Goal: Task Accomplishment & Management: Manage account settings

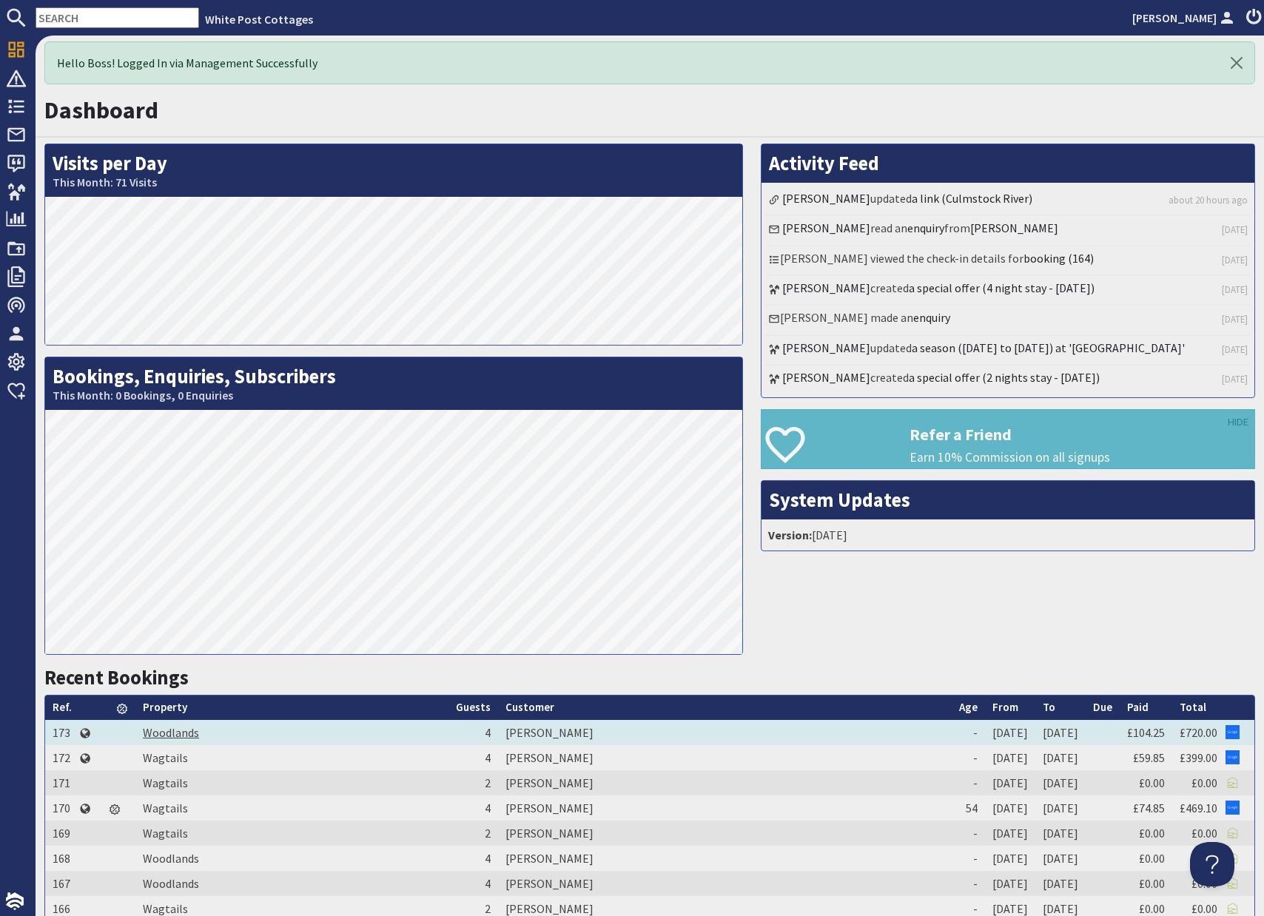
click at [166, 732] on link "Woodlands" at bounding box center [171, 732] width 56 height 15
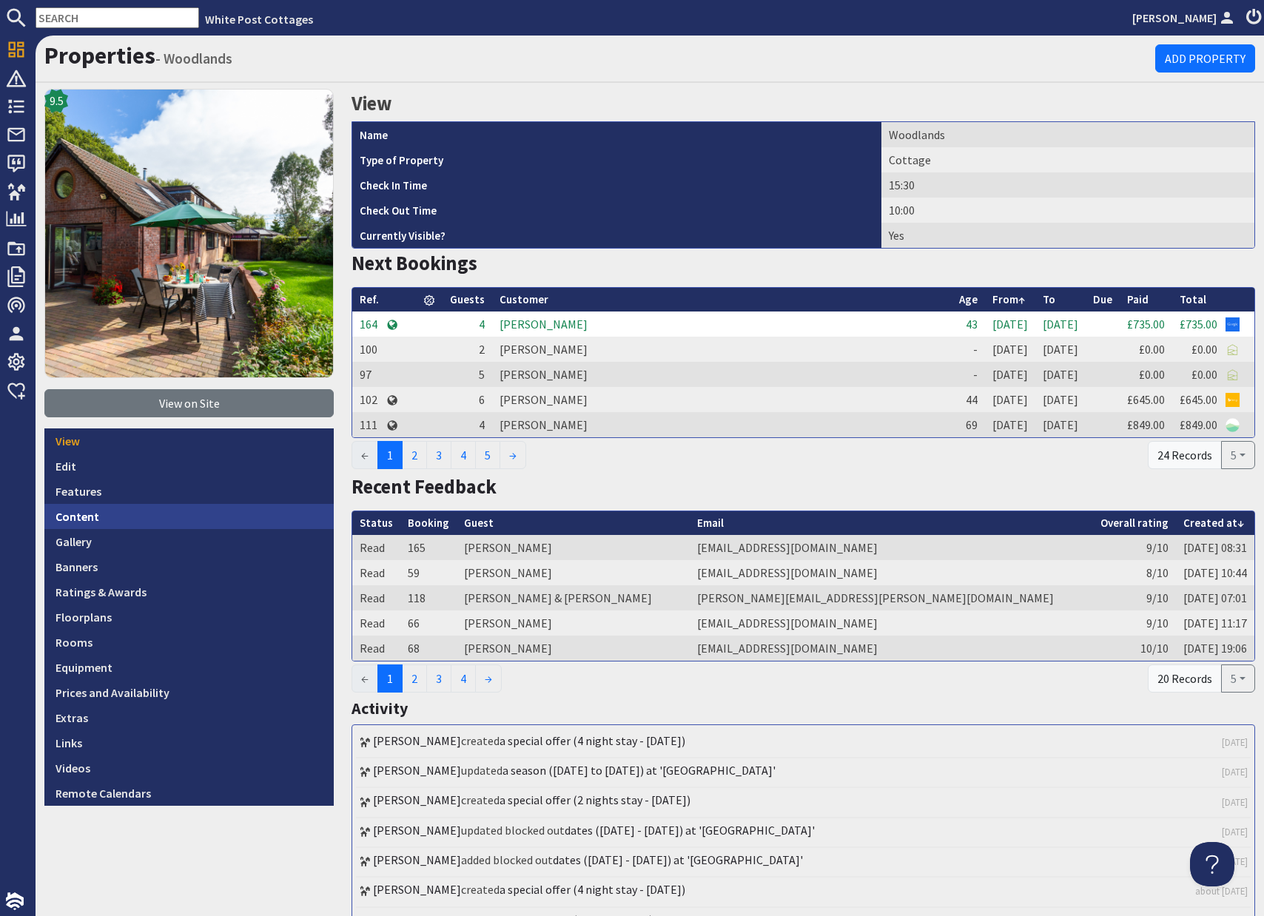
click at [84, 522] on link "Content" at bounding box center [188, 516] width 289 height 25
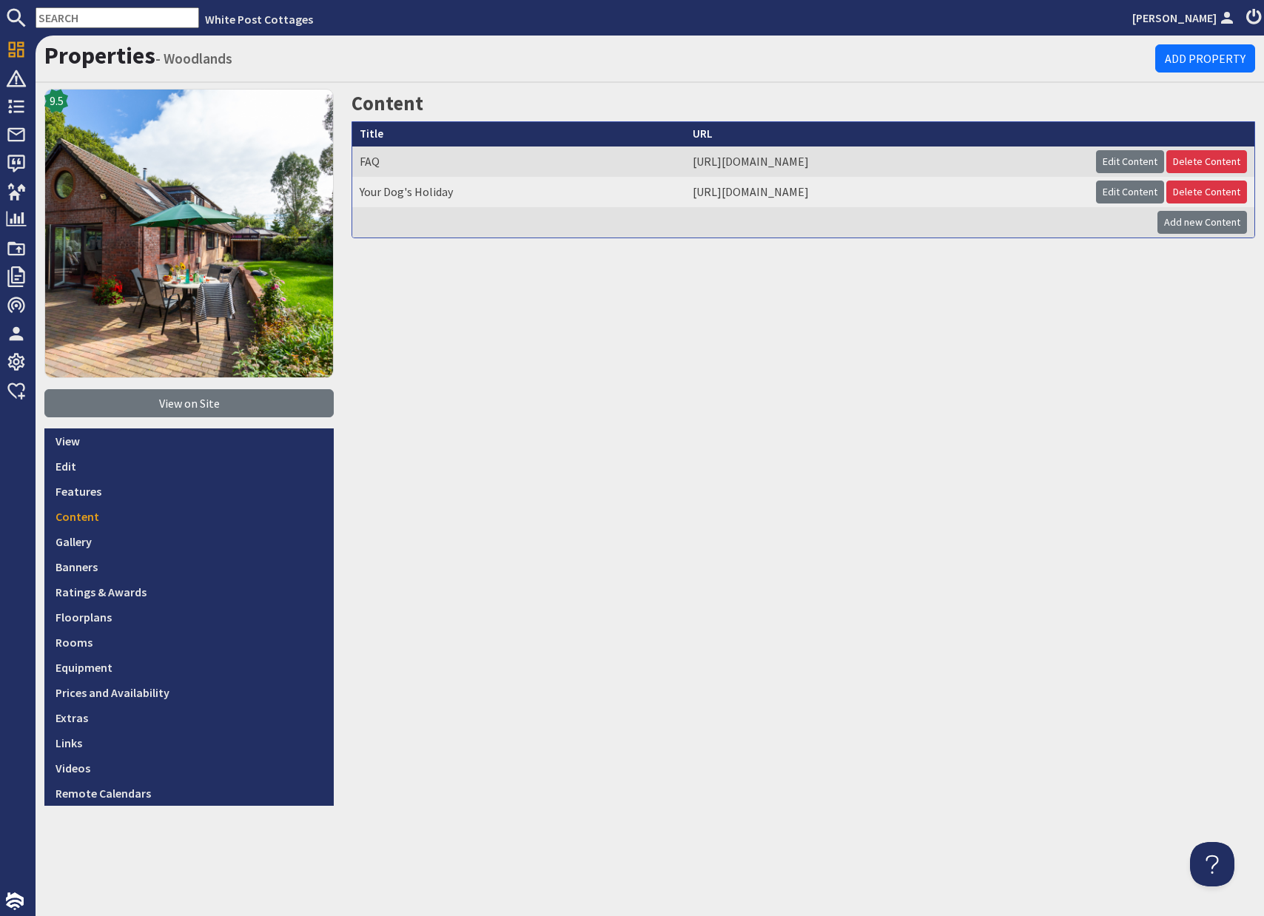
click at [613, 423] on div "Content Title URL FAQ https://www.whitepostcottages.co.uk/properties/woodlands/…" at bounding box center [803, 447] width 921 height 717
click at [57, 462] on link "Edit" at bounding box center [188, 466] width 289 height 25
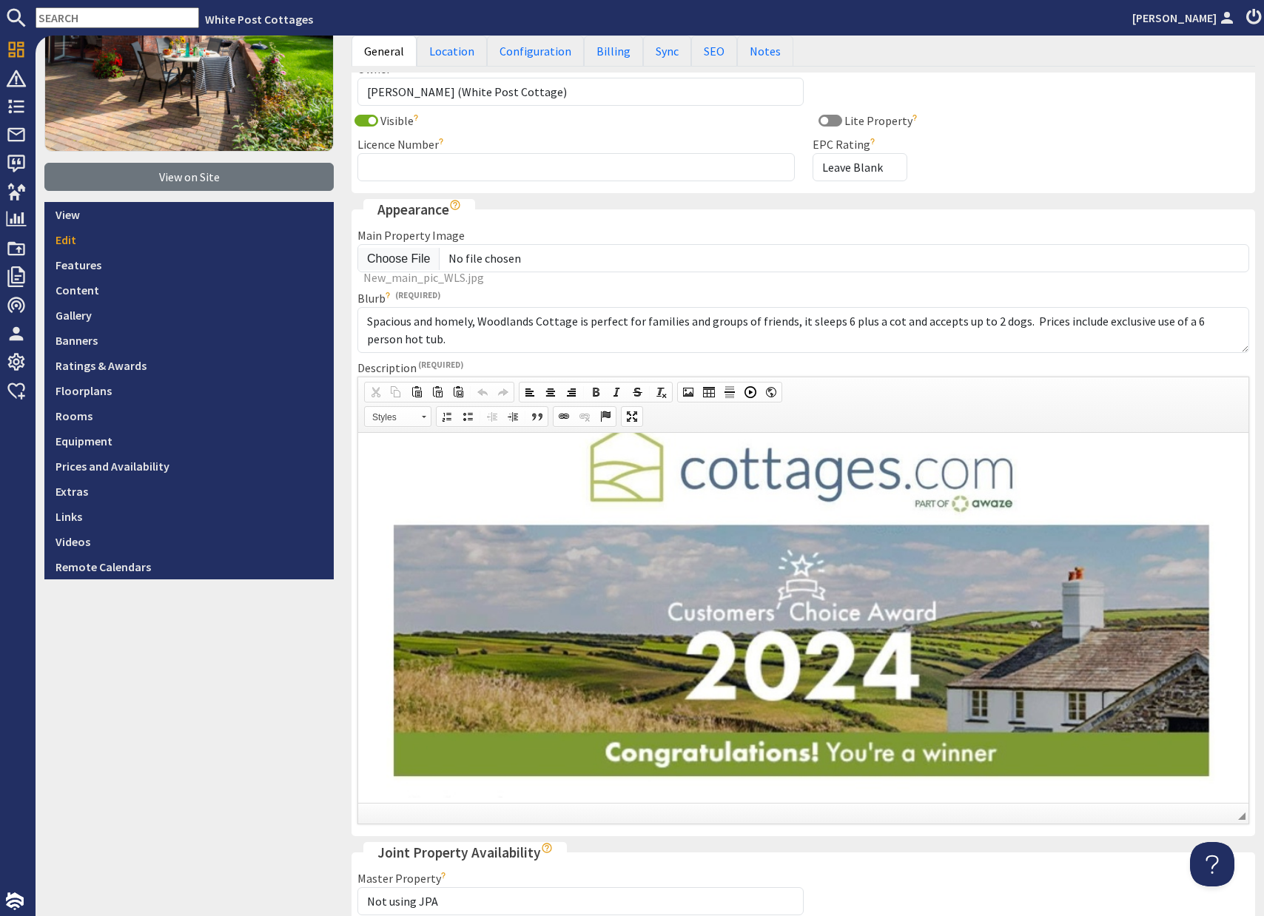
scroll to position [280, 0]
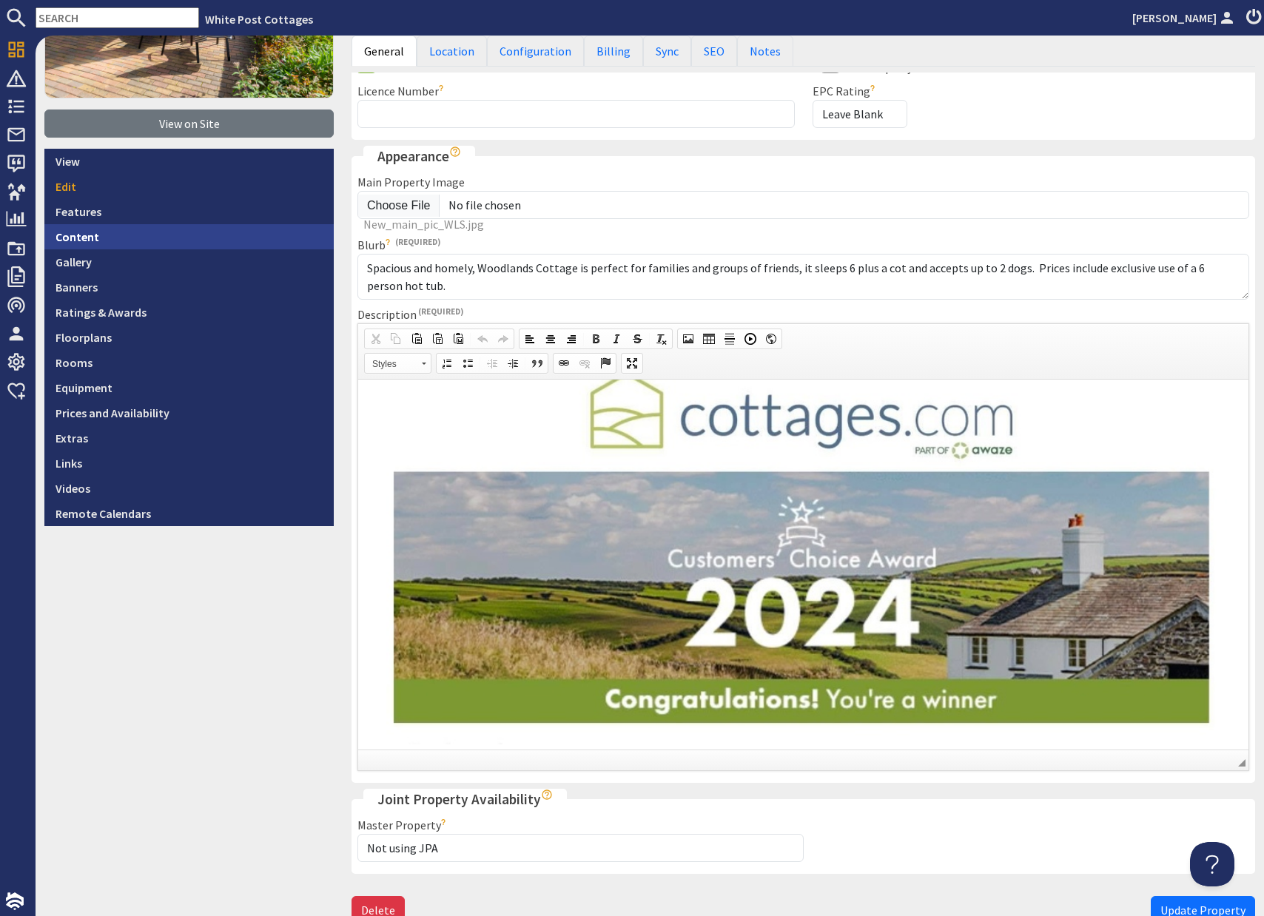
click at [67, 233] on link "Content" at bounding box center [188, 236] width 289 height 25
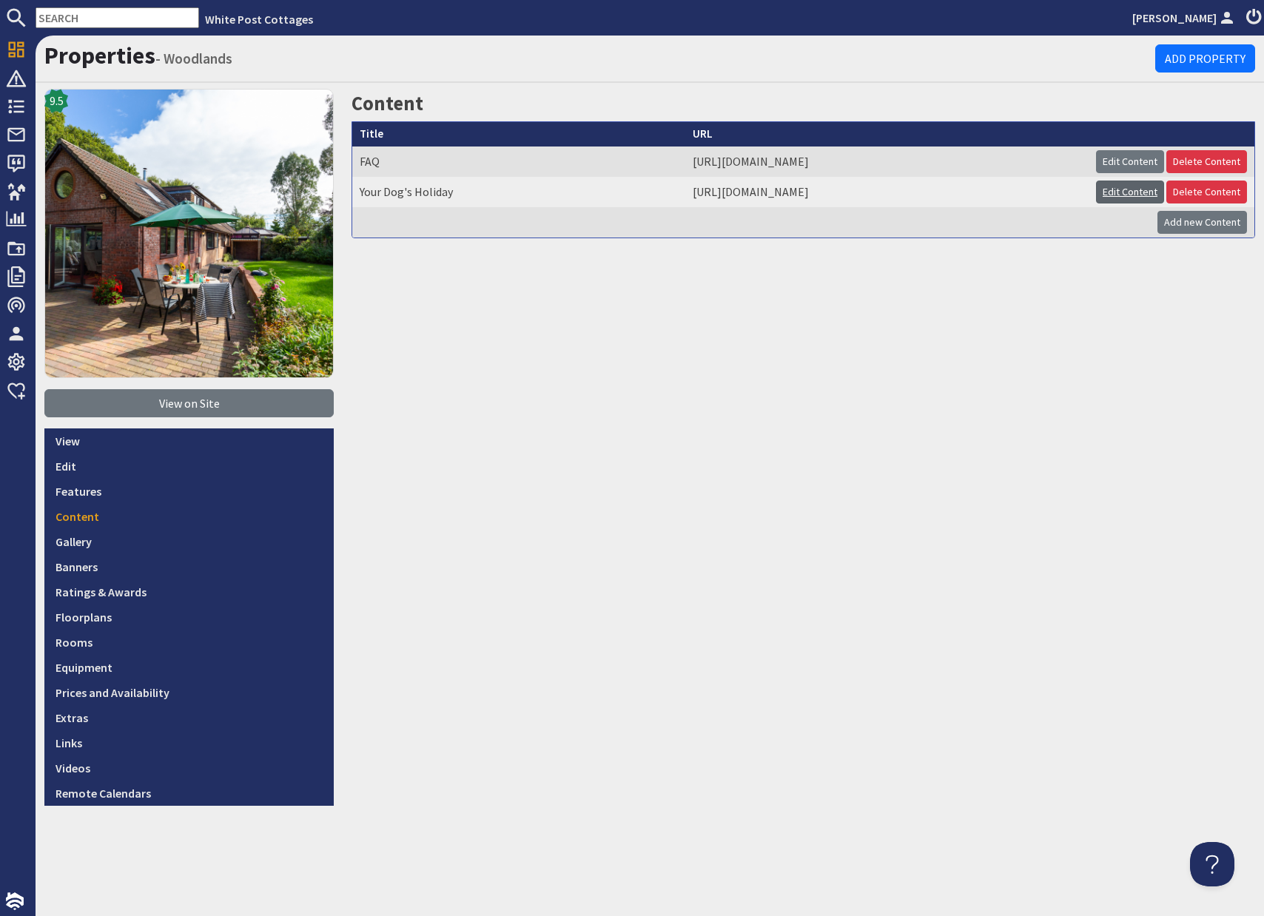
click at [1132, 187] on link "Edit Content" at bounding box center [1130, 192] width 68 height 23
click at [67, 744] on link "Links" at bounding box center [188, 742] width 289 height 25
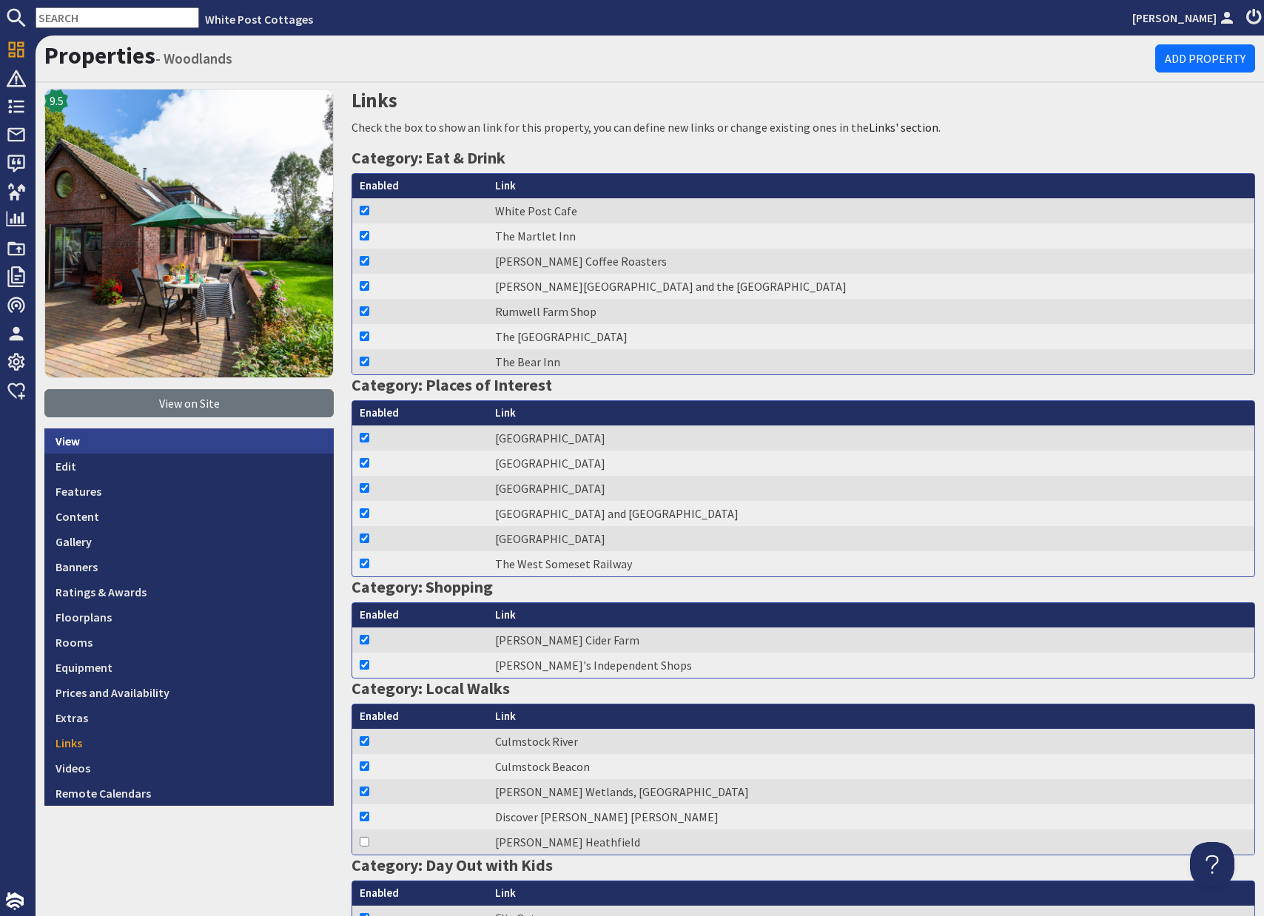
click at [62, 437] on link "View" at bounding box center [188, 440] width 289 height 25
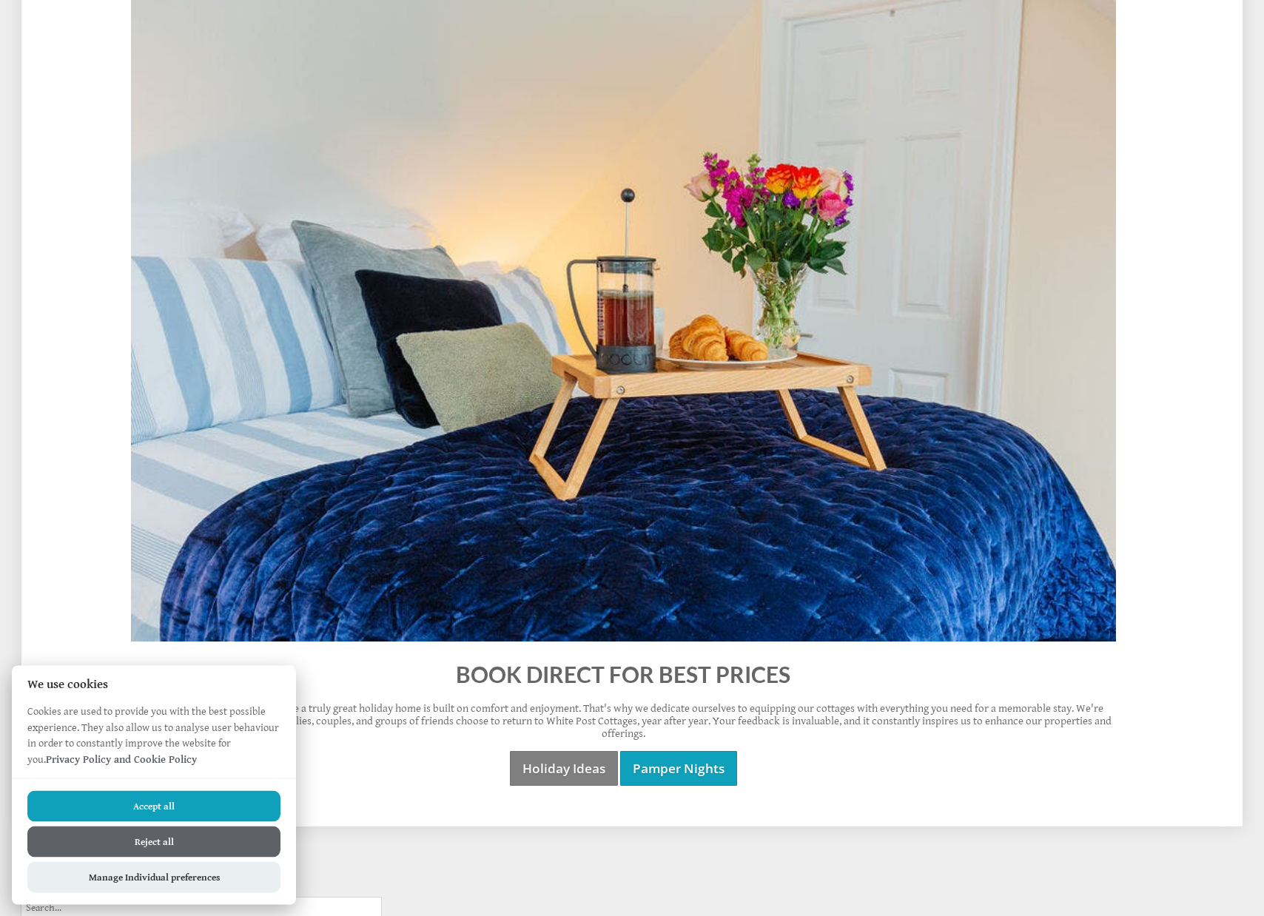
scroll to position [1193, 0]
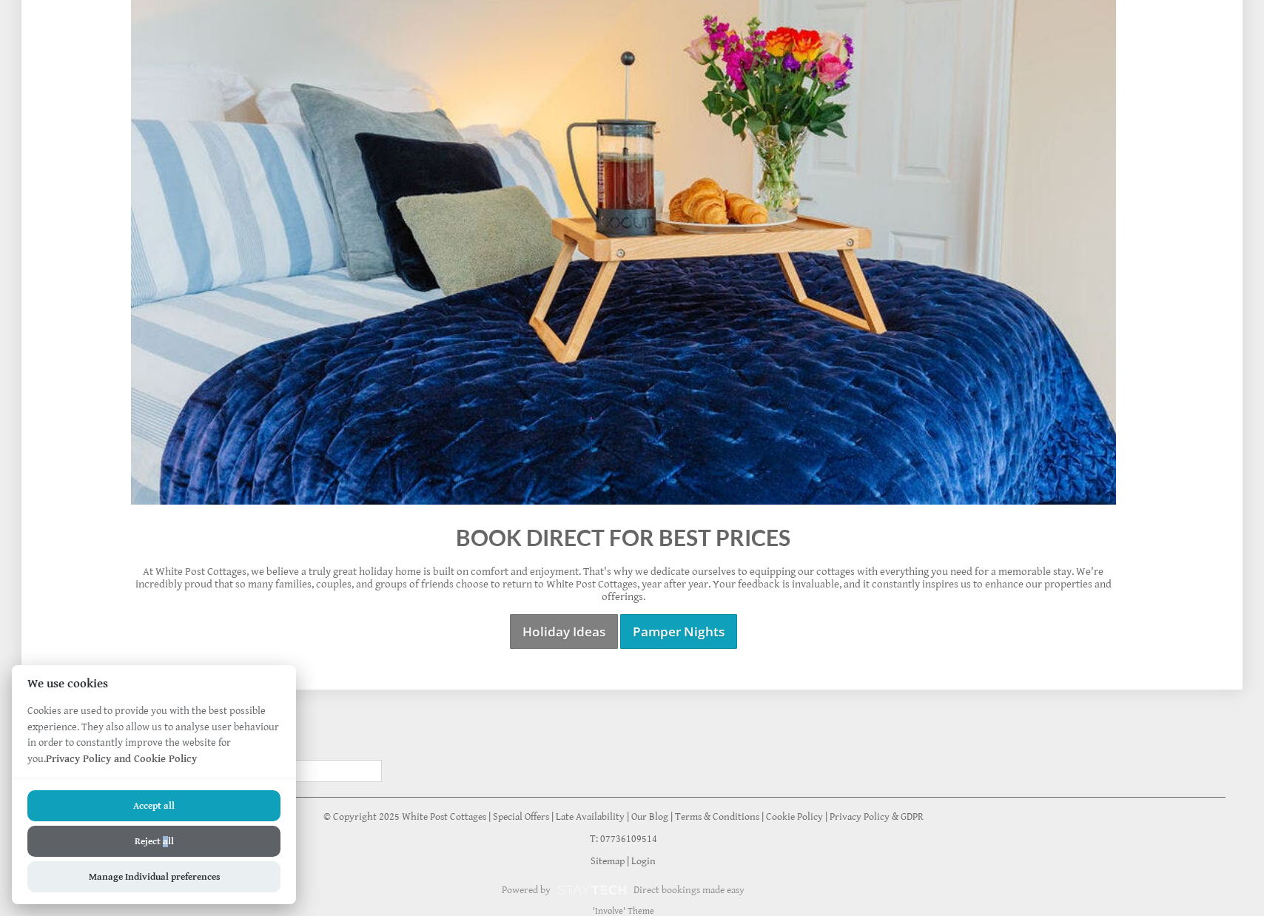
drag, startPoint x: 164, startPoint y: 840, endPoint x: 175, endPoint y: 831, distance: 14.2
click at [166, 839] on button "Reject all" at bounding box center [153, 841] width 253 height 31
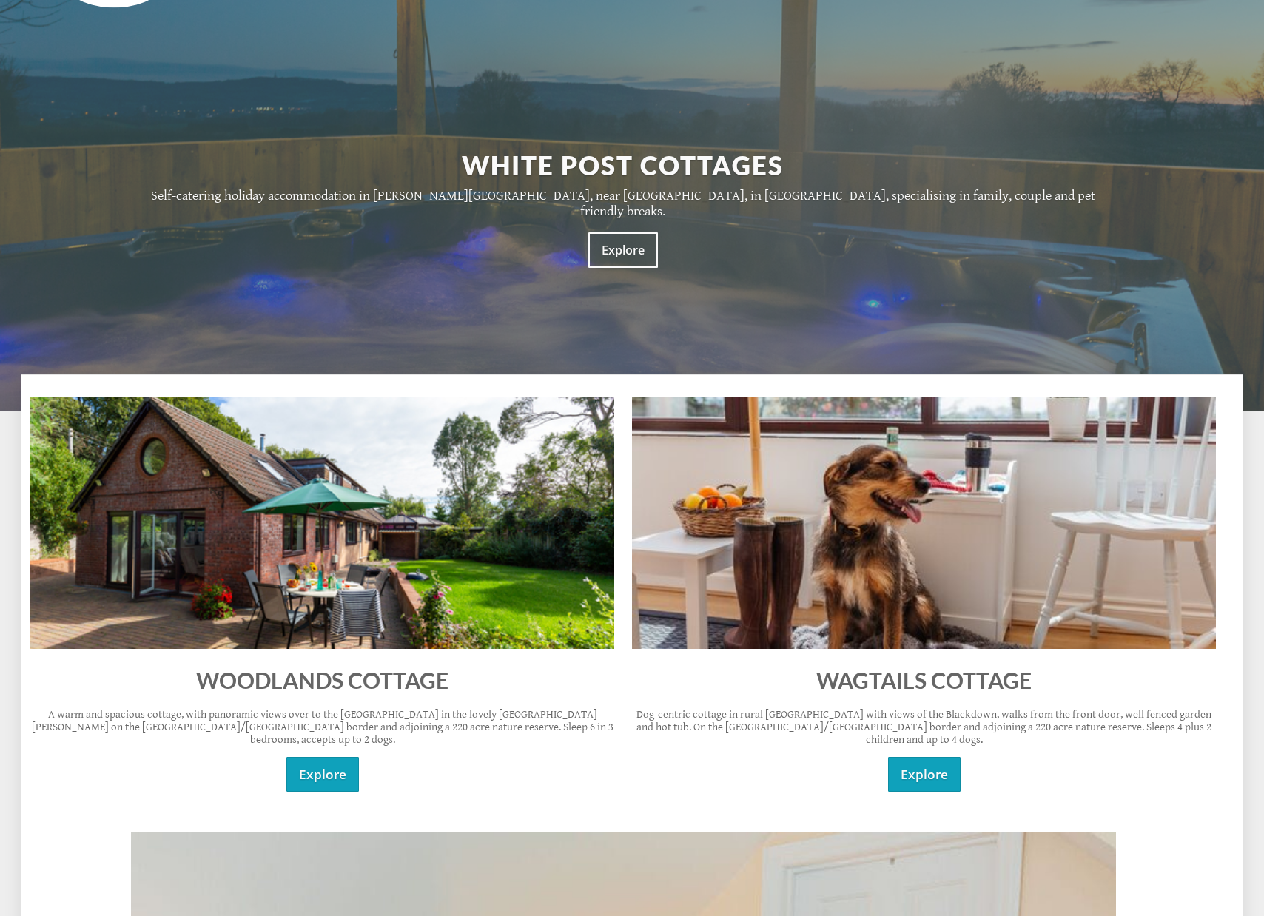
scroll to position [226, 0]
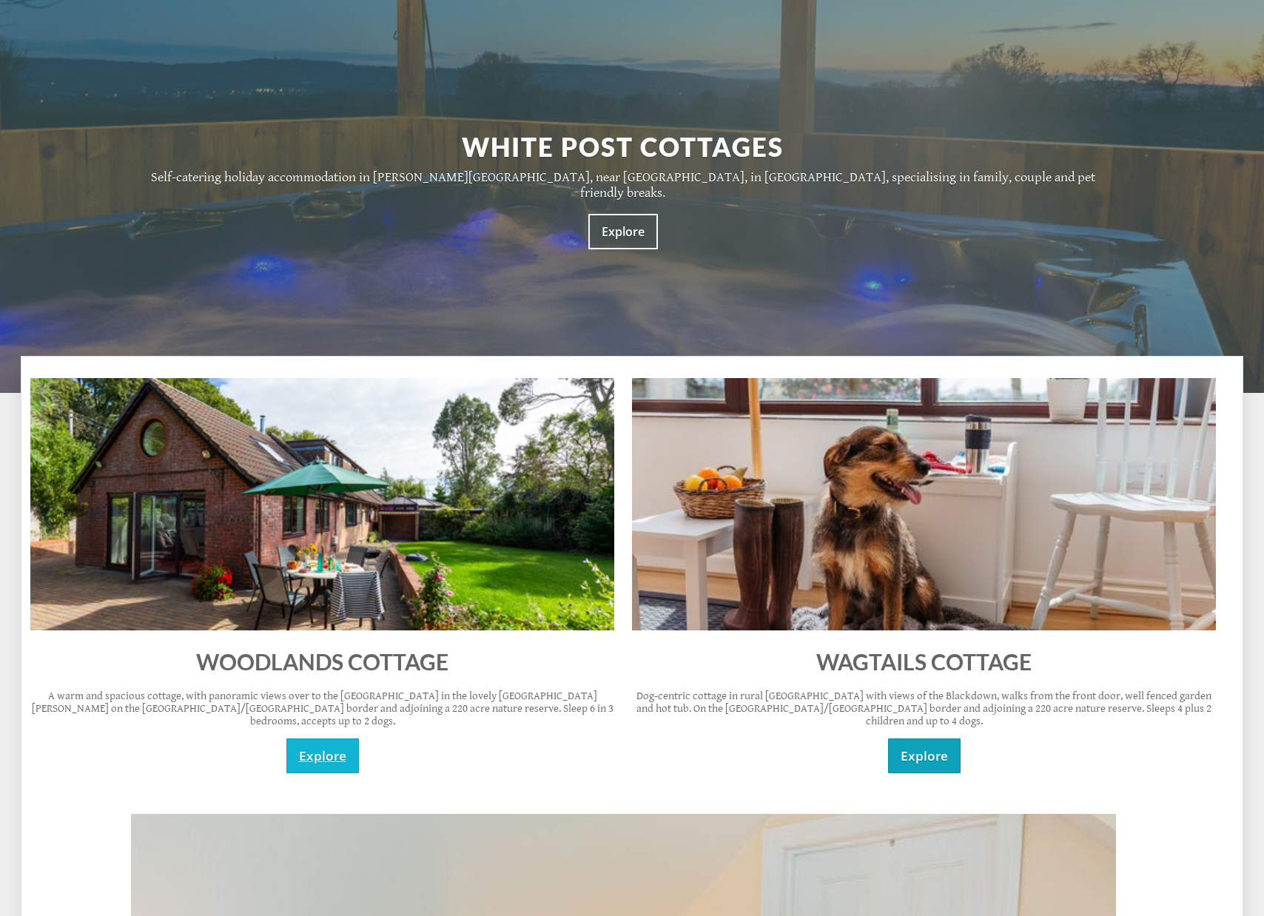
click at [321, 739] on link "Explore" at bounding box center [322, 756] width 73 height 35
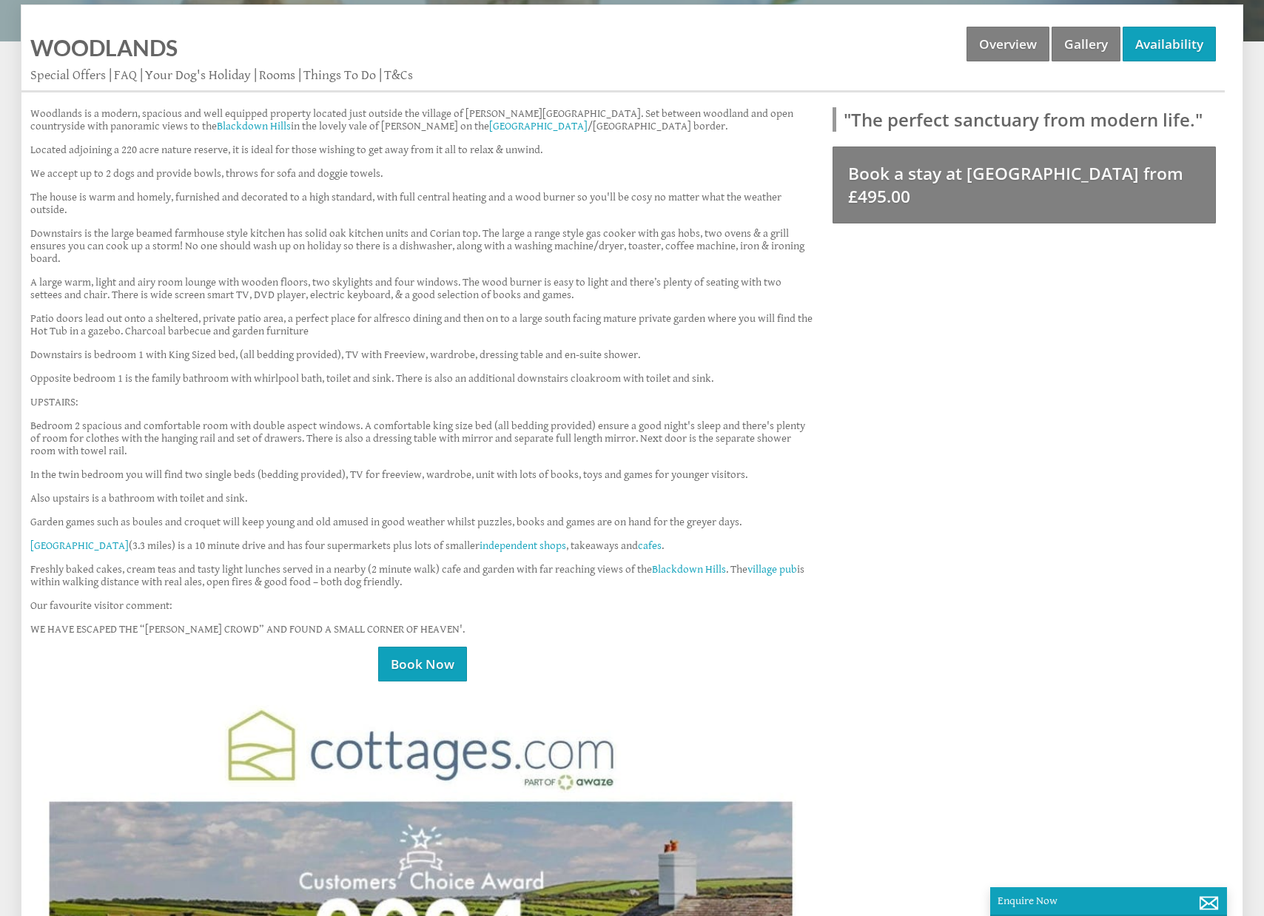
scroll to position [528, 0]
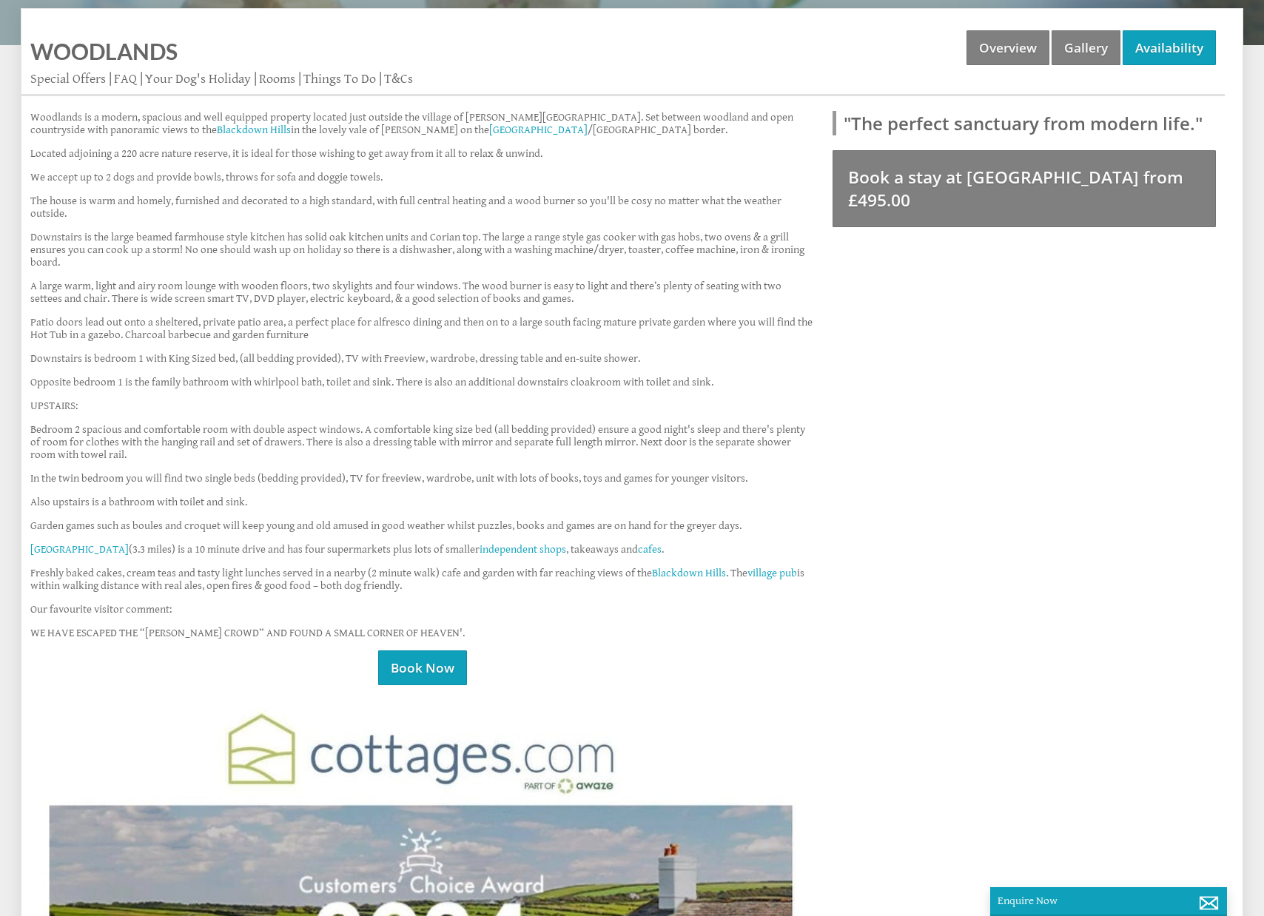
scroll to position [0, 95]
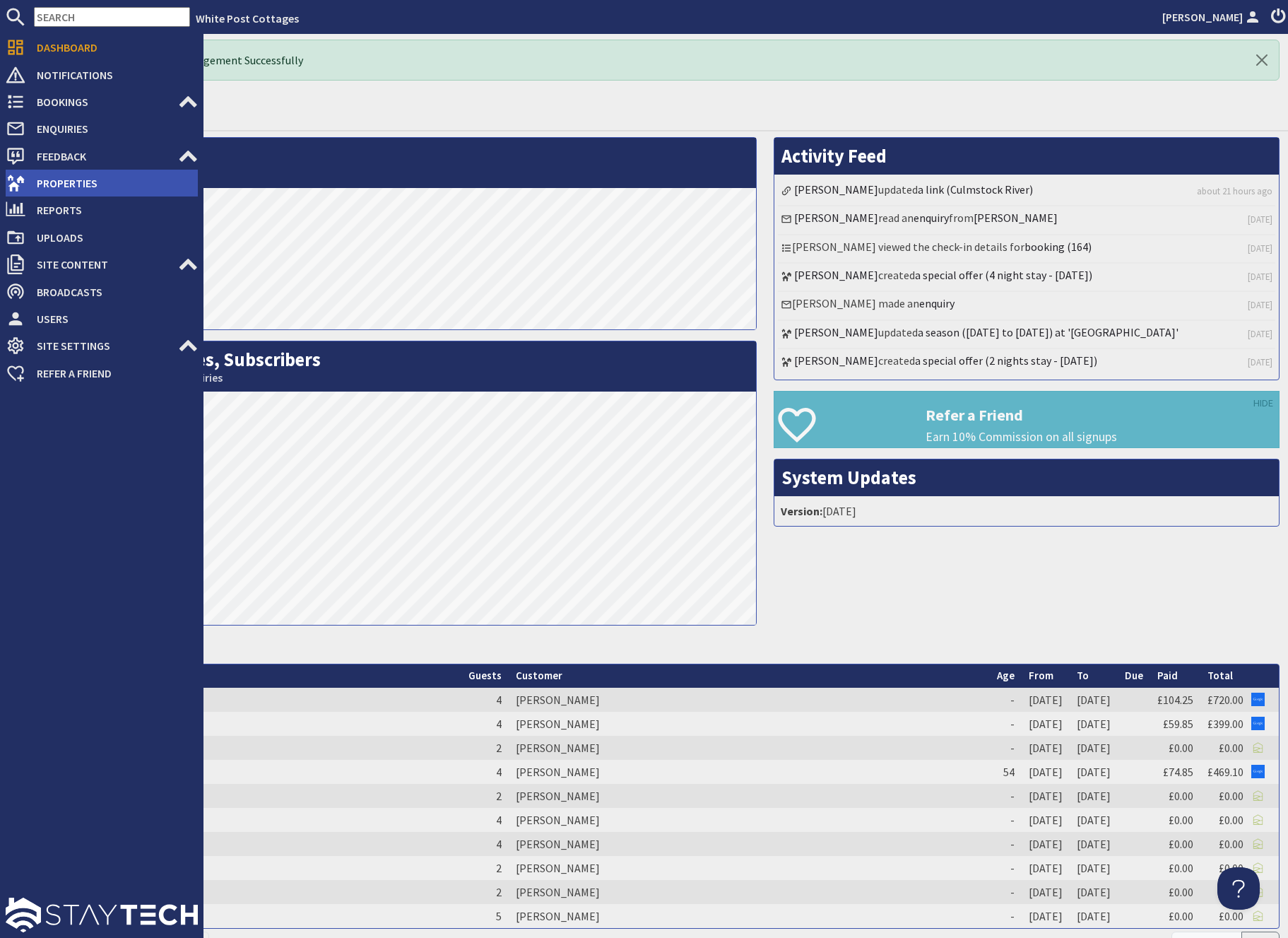
click at [51, 184] on span "Properties" at bounding box center [112, 183] width 173 height 23
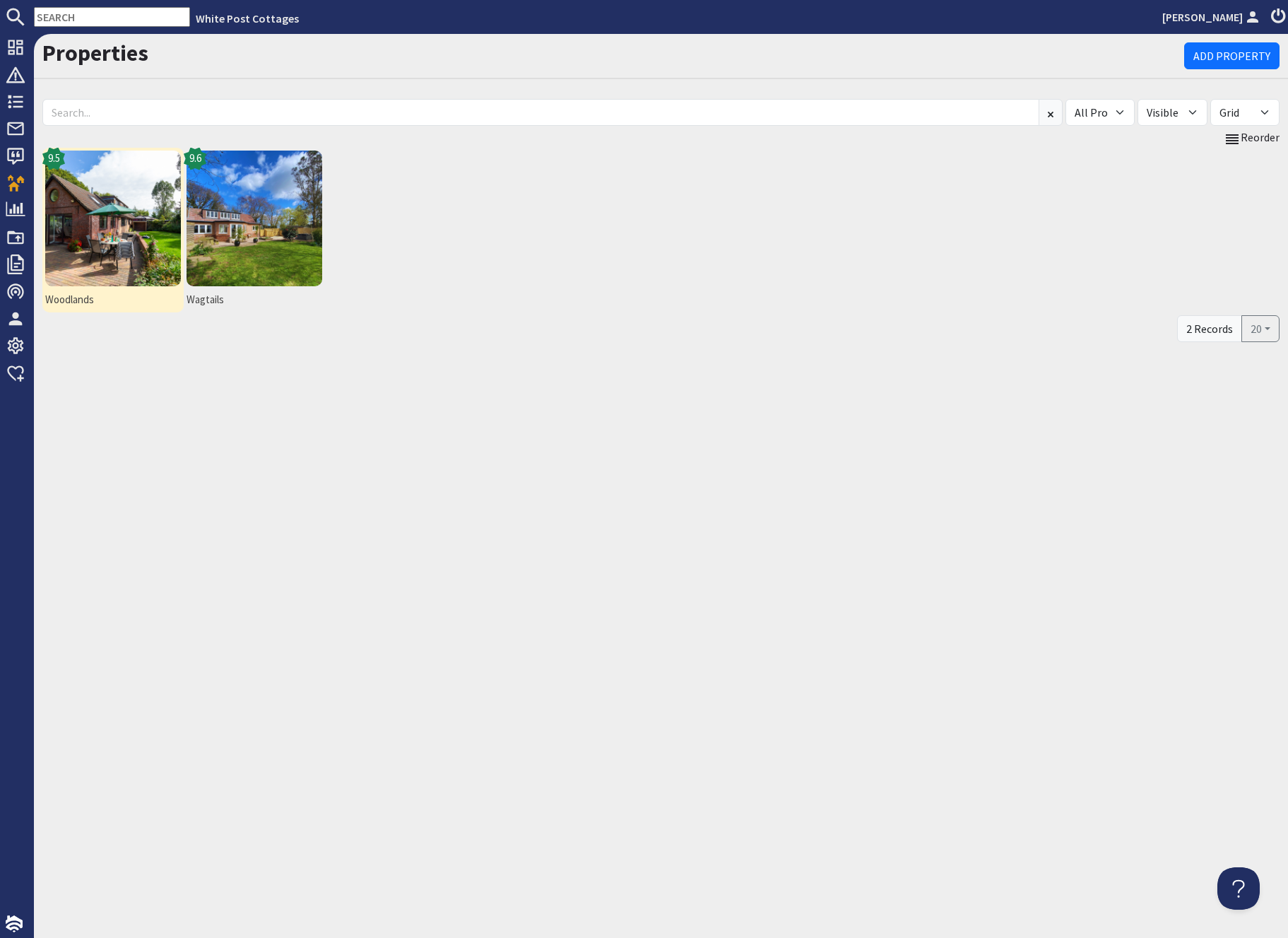
click at [76, 292] on span "Woodlands" at bounding box center [113, 300] width 136 height 16
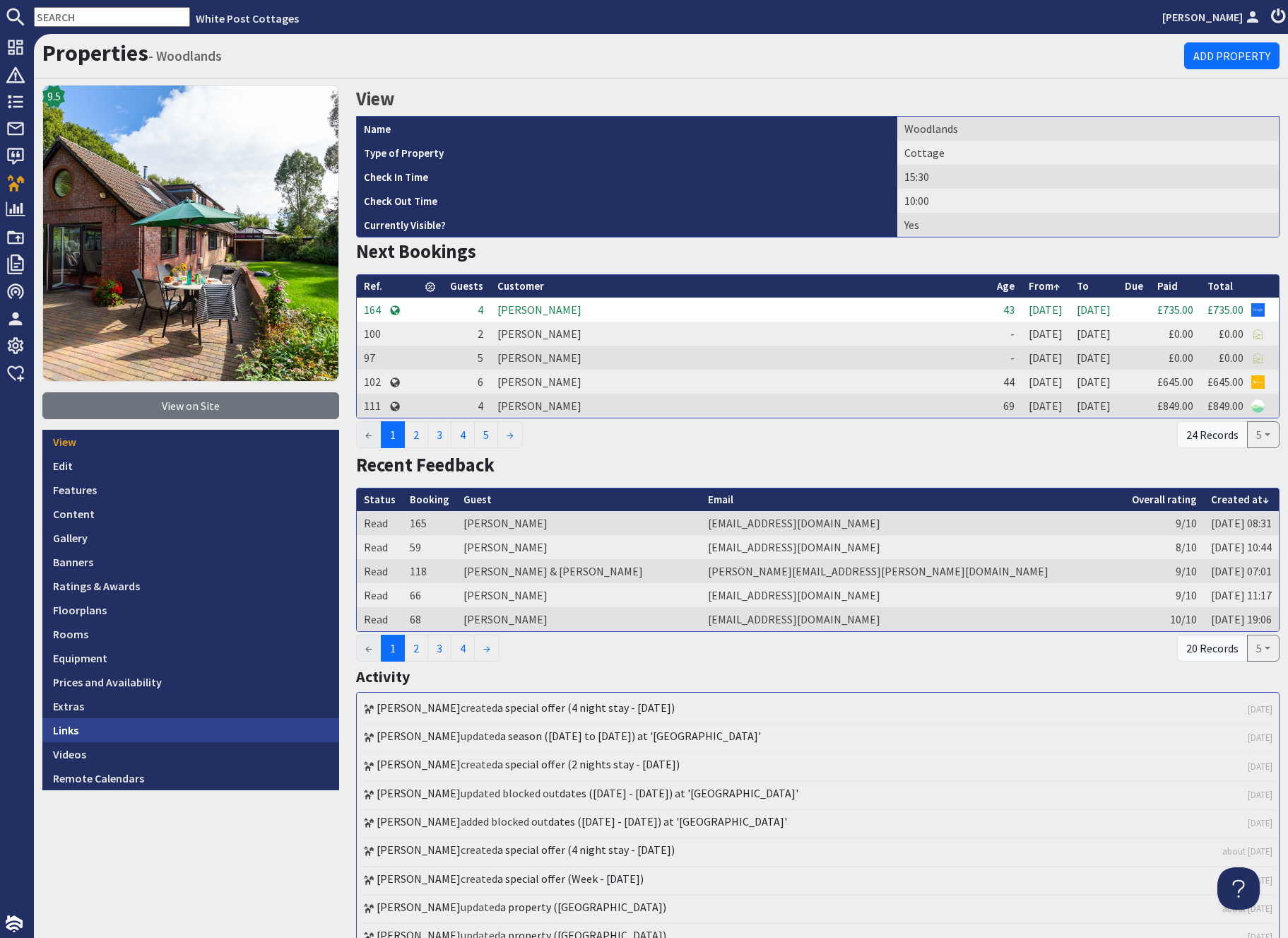
click at [61, 729] on link "Links" at bounding box center [190, 730] width 297 height 24
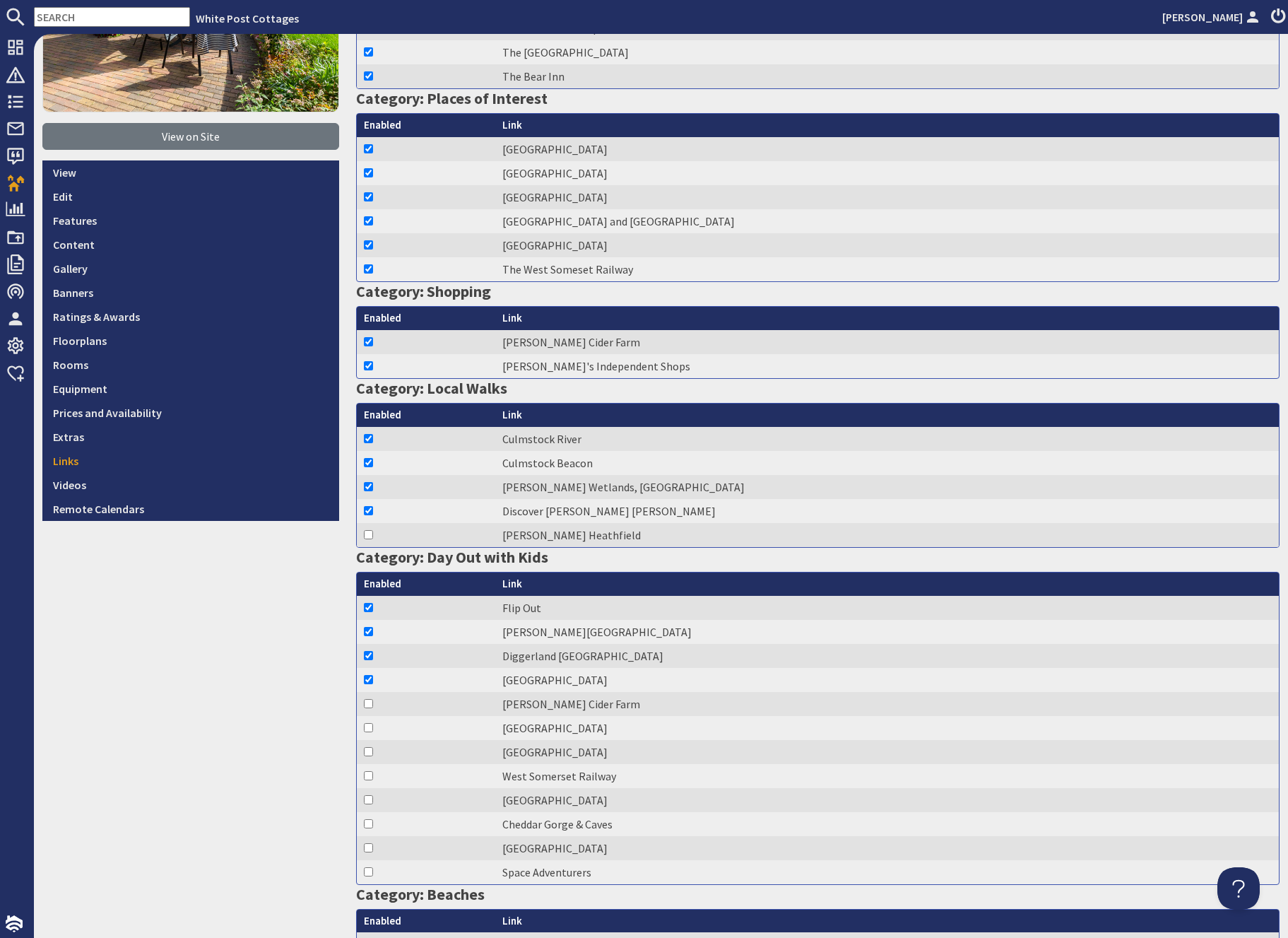
scroll to position [267, 0]
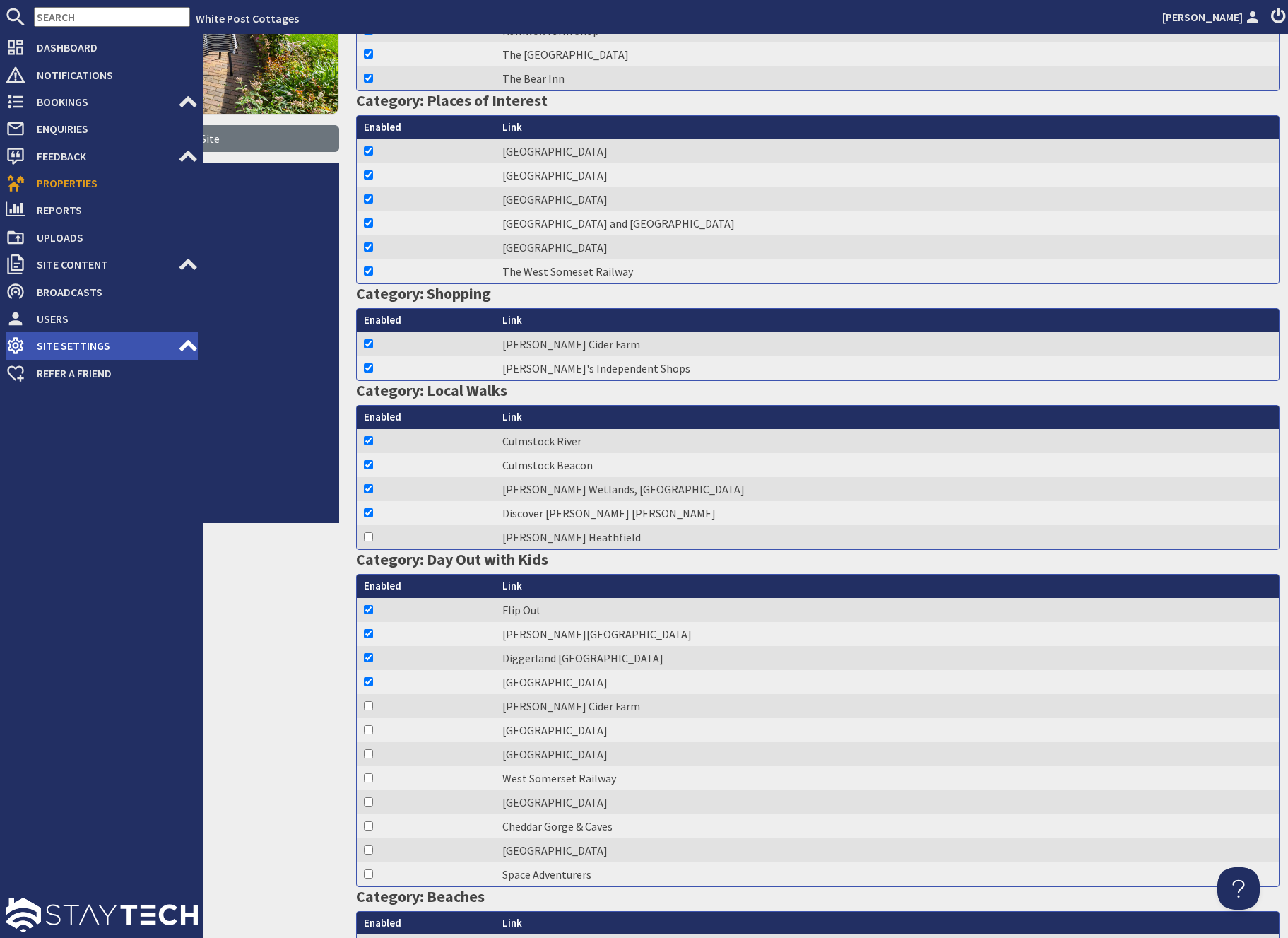
click at [176, 342] on span "Site Settings" at bounding box center [102, 346] width 153 height 23
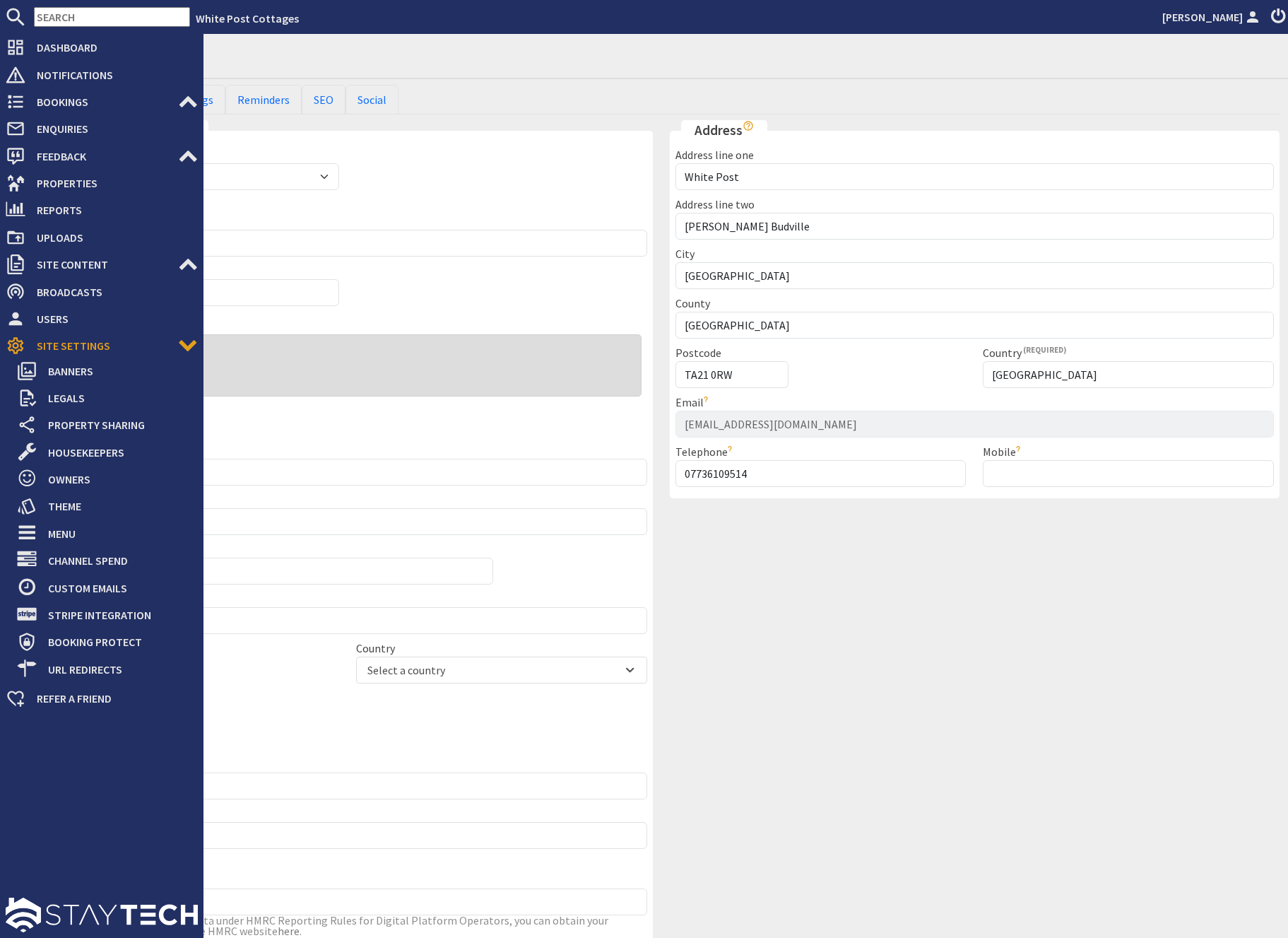
click at [183, 345] on icon at bounding box center [187, 345] width 20 height 20
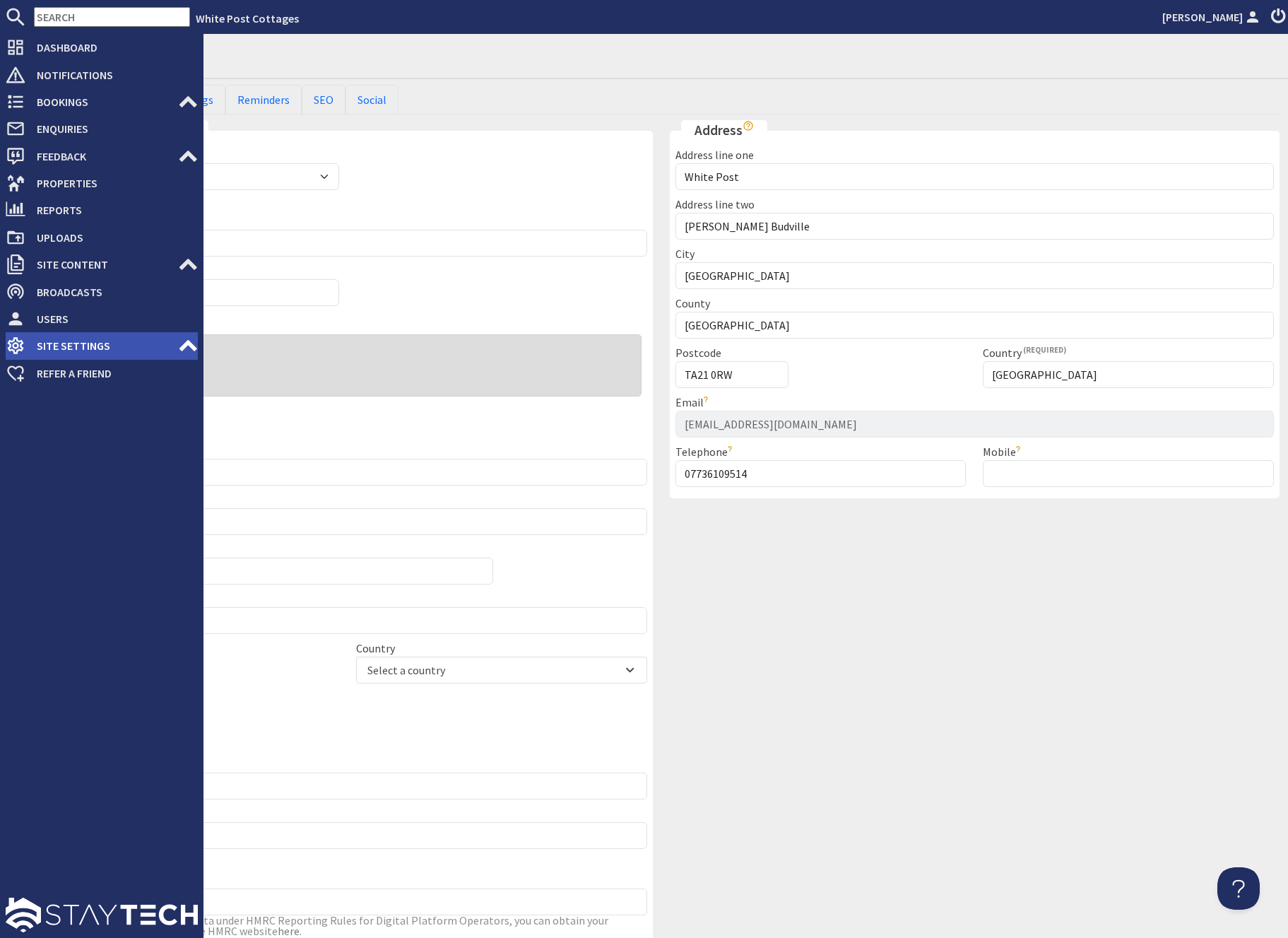
click at [182, 347] on use at bounding box center [188, 346] width 17 height 11
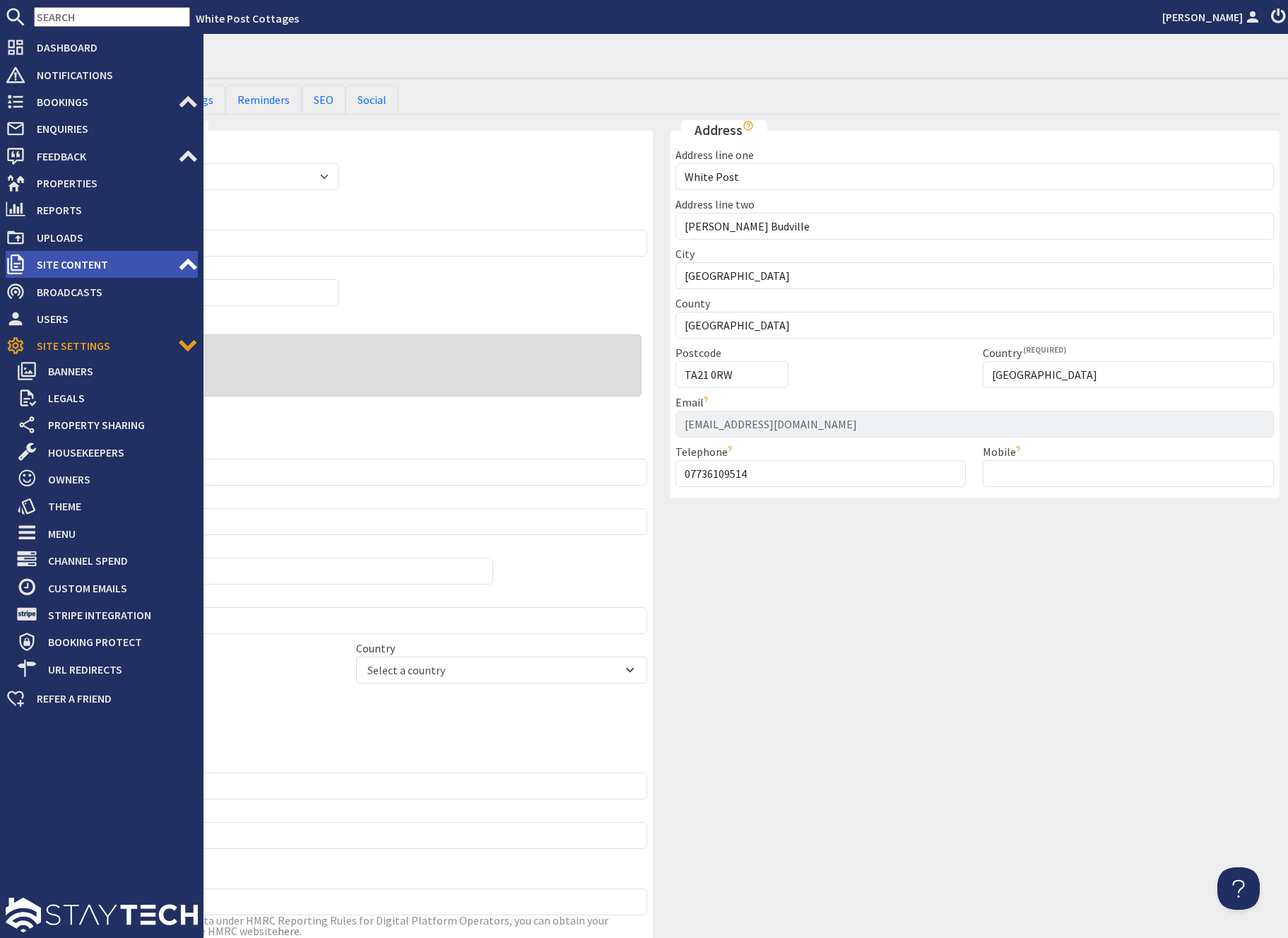
click at [187, 266] on icon at bounding box center [187, 264] width 20 height 20
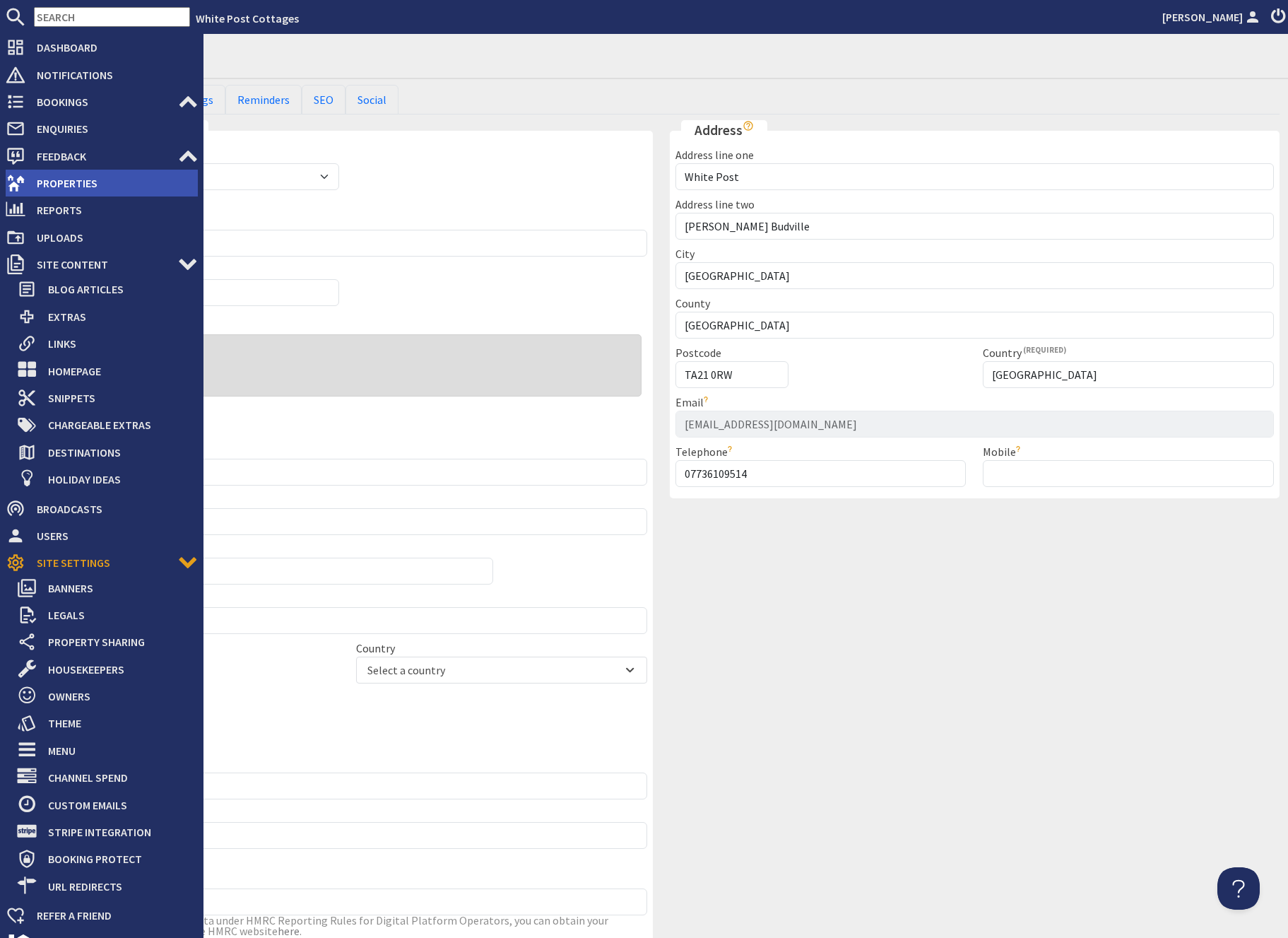
click at [69, 188] on span "Properties" at bounding box center [112, 183] width 173 height 23
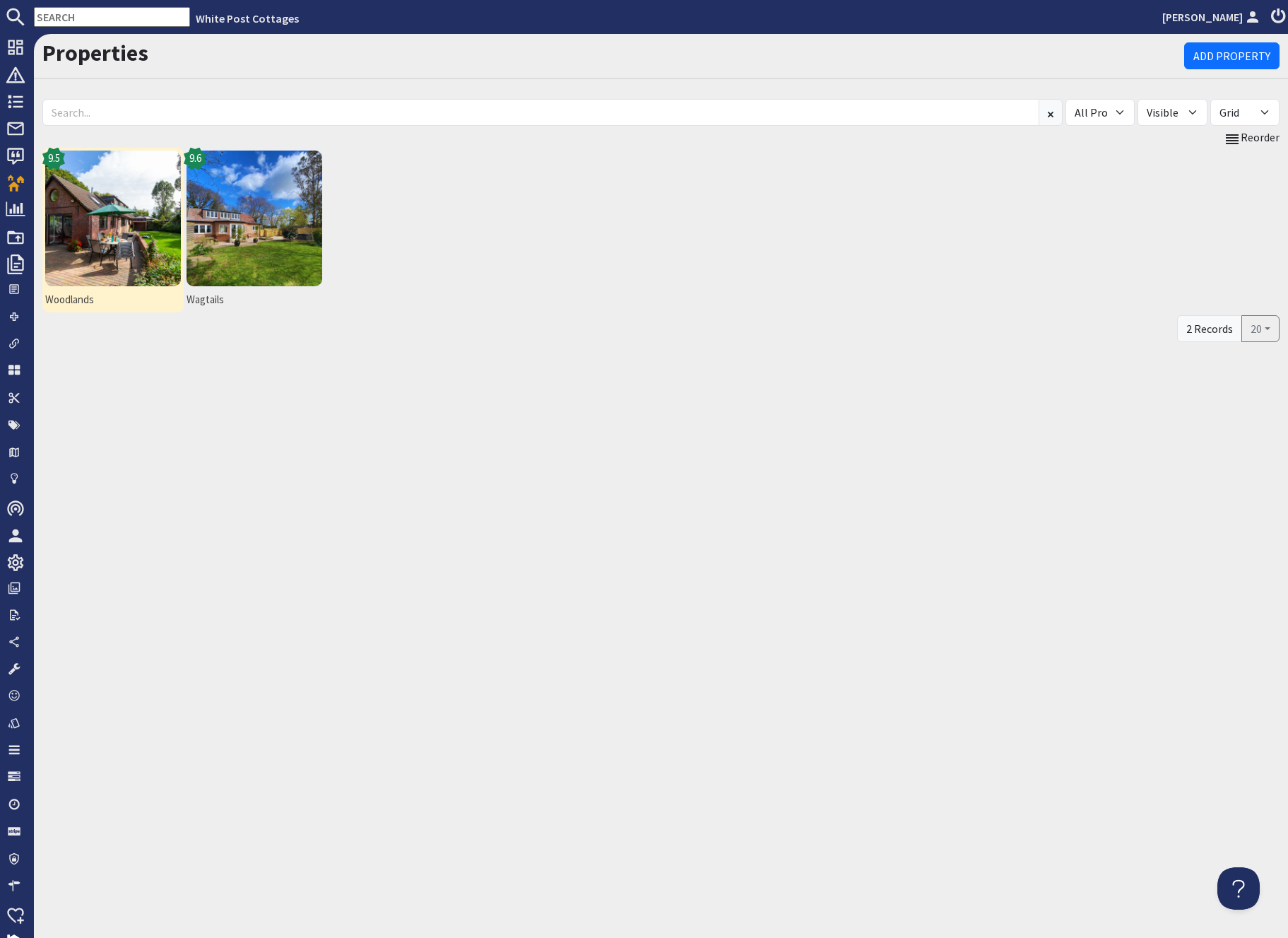
click at [98, 281] on img at bounding box center [113, 219] width 136 height 136
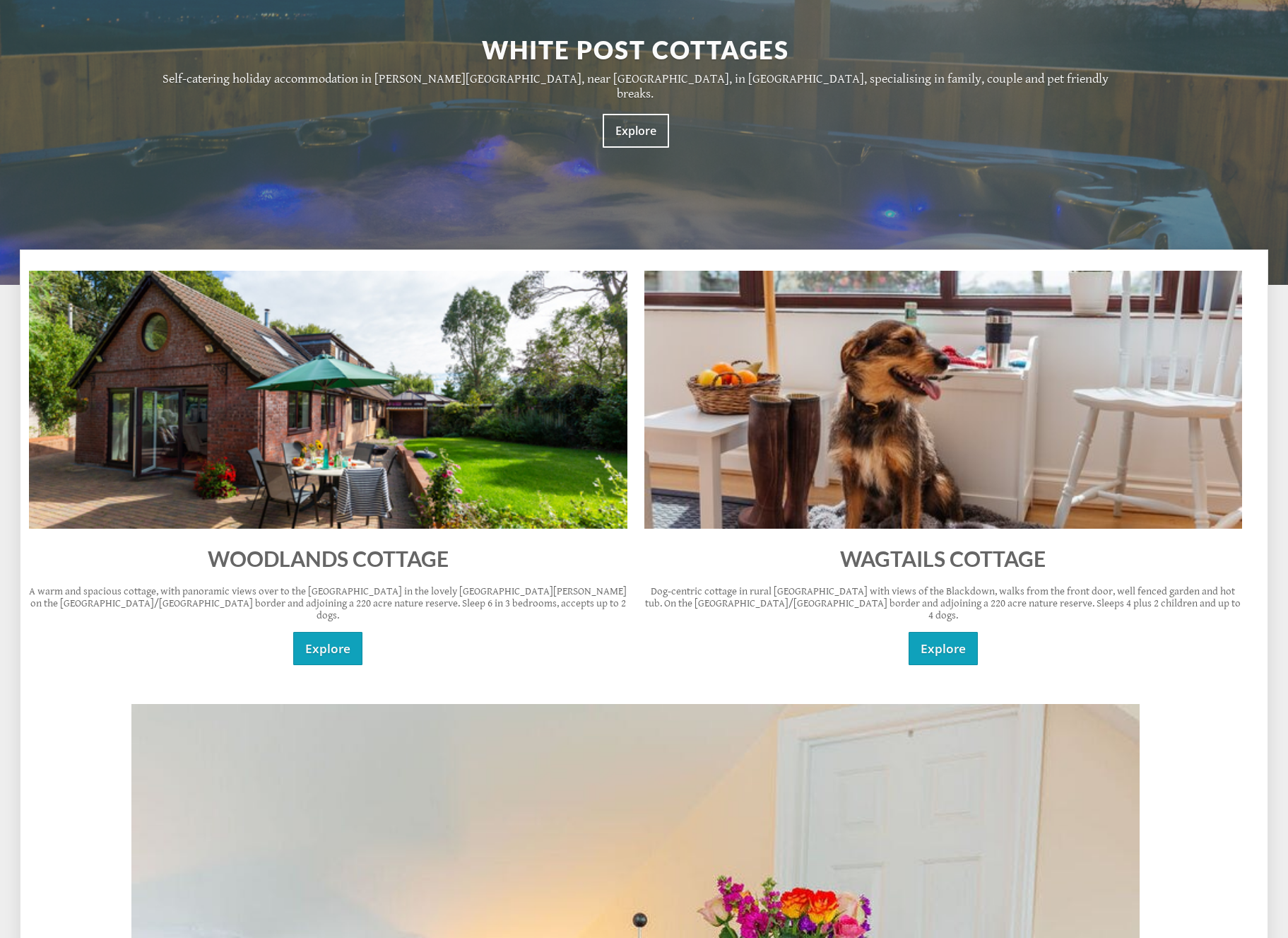
scroll to position [360, 0]
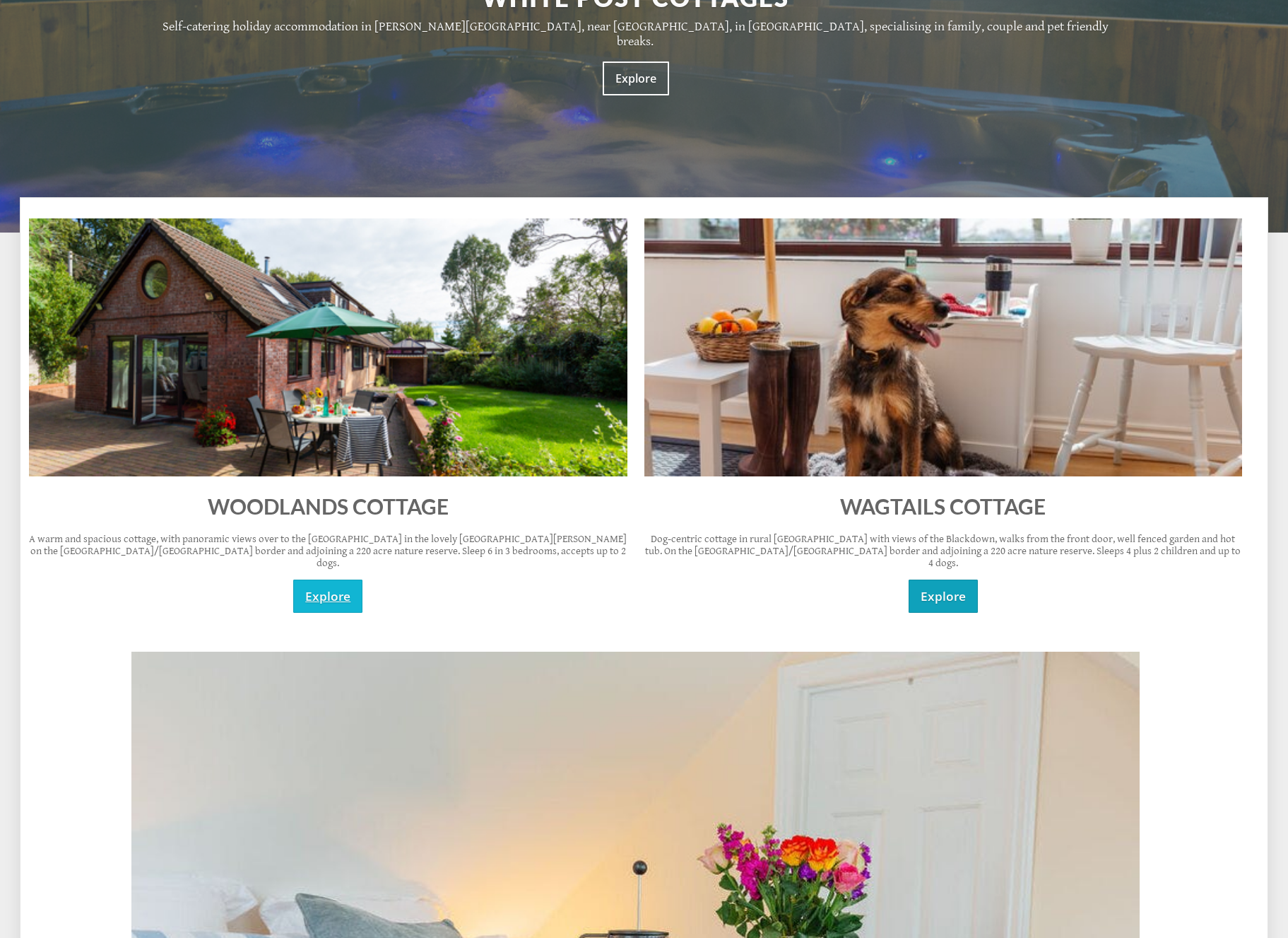
click at [323, 580] on link "Explore" at bounding box center [327, 596] width 70 height 33
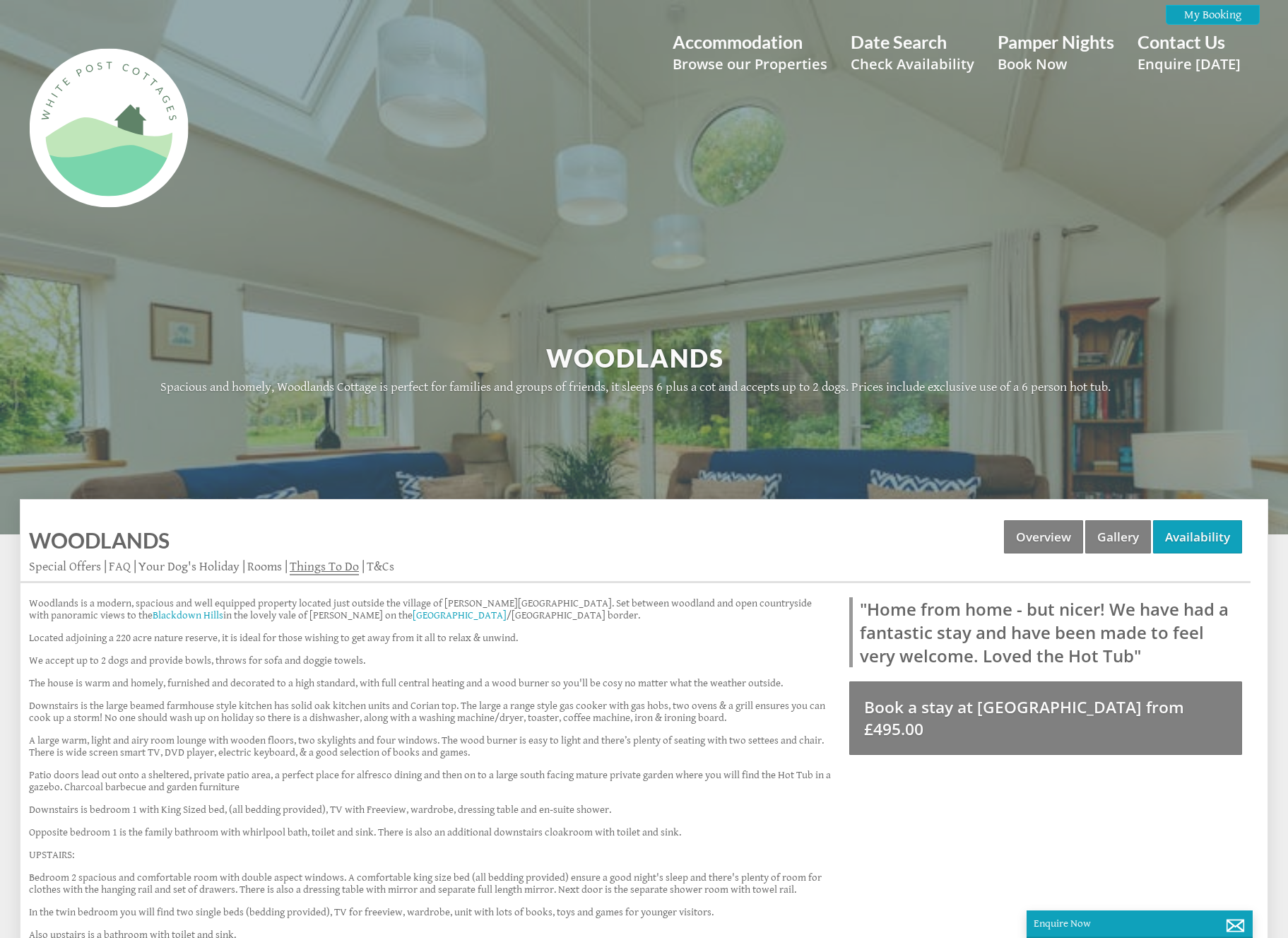
click at [302, 566] on link "Things To Do" at bounding box center [324, 566] width 70 height 16
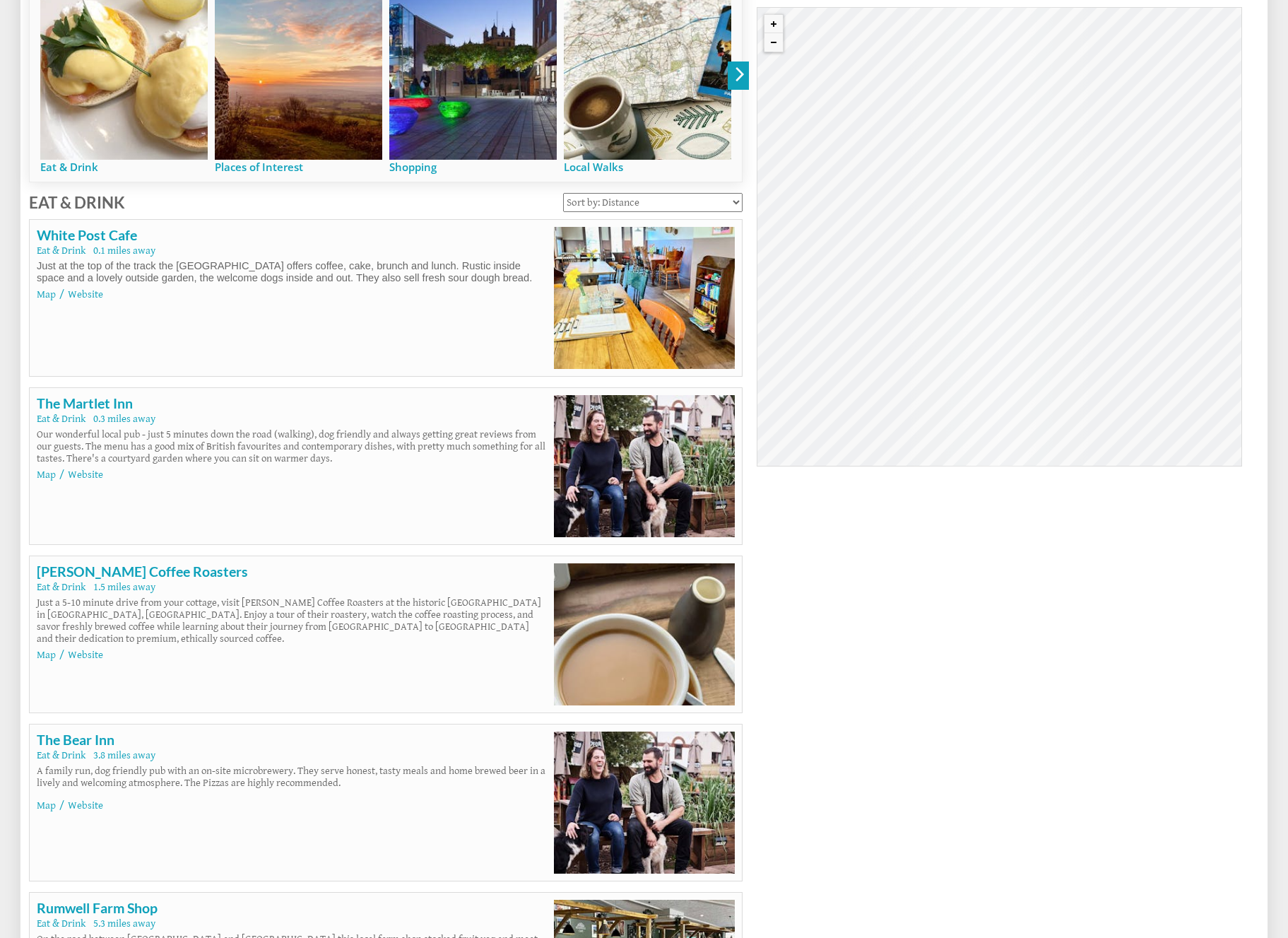
scroll to position [360, 0]
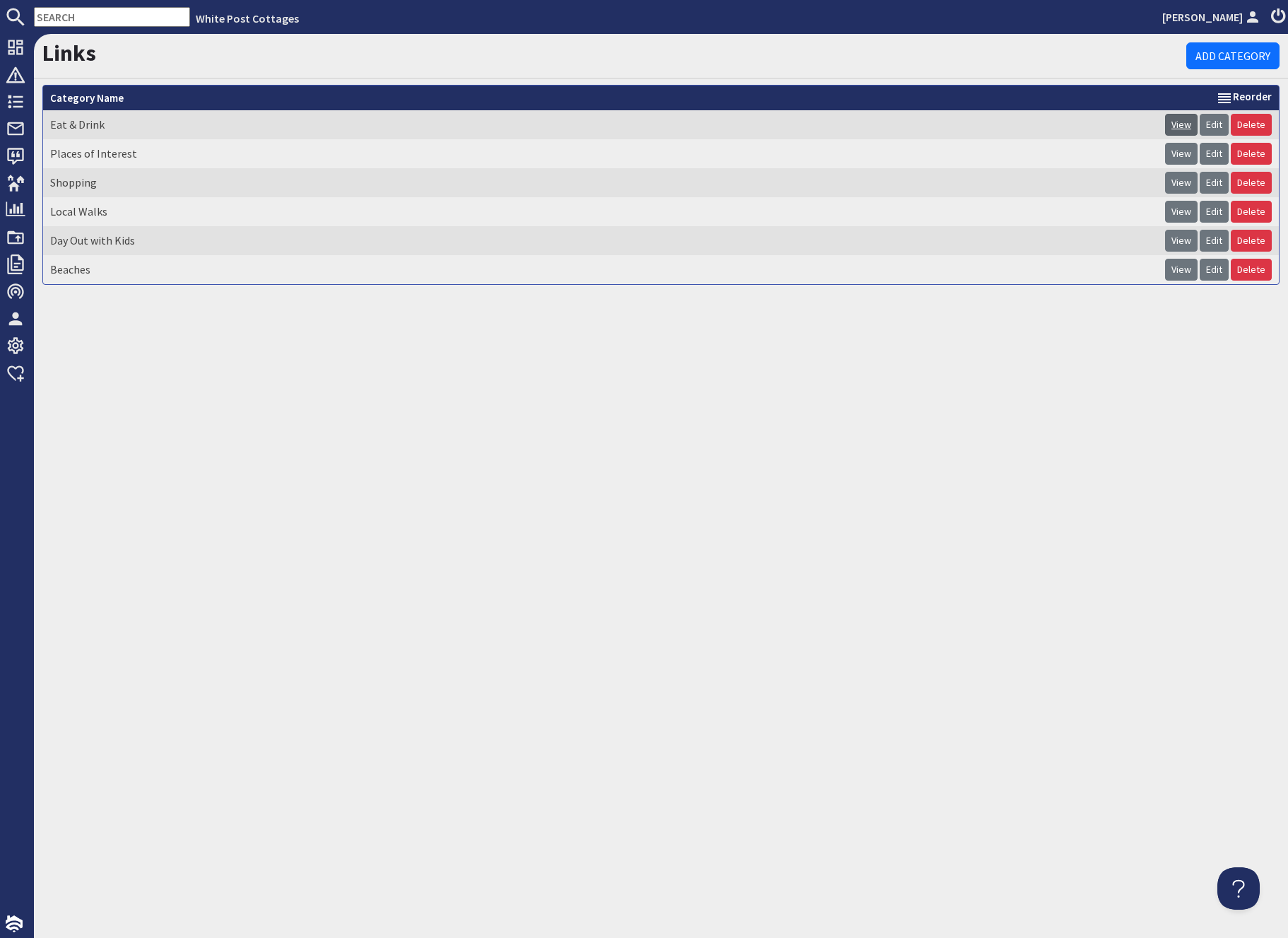
click at [1181, 128] on link "View" at bounding box center [1181, 124] width 32 height 22
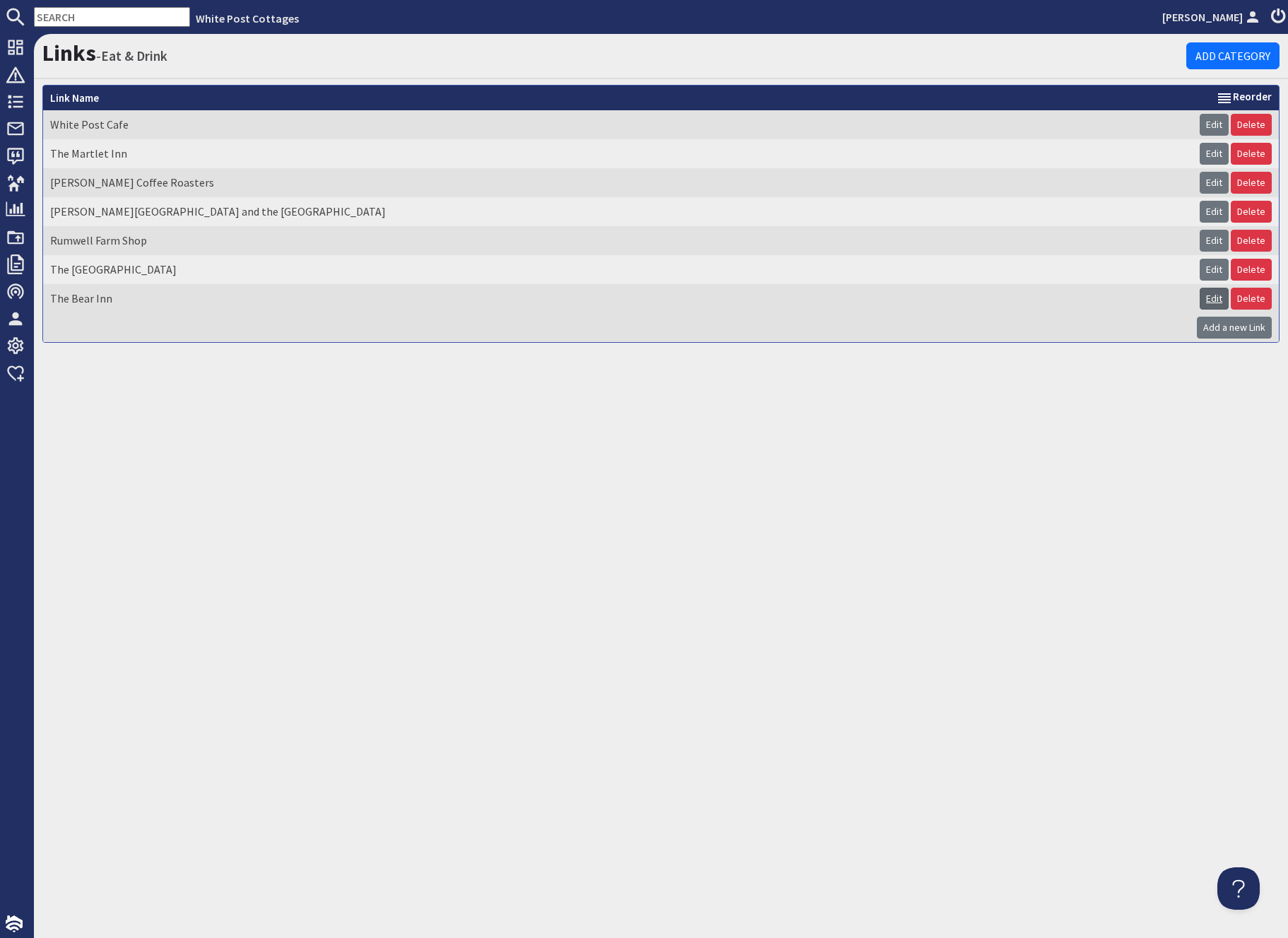
click at [1214, 296] on link "Edit" at bounding box center [1214, 298] width 29 height 22
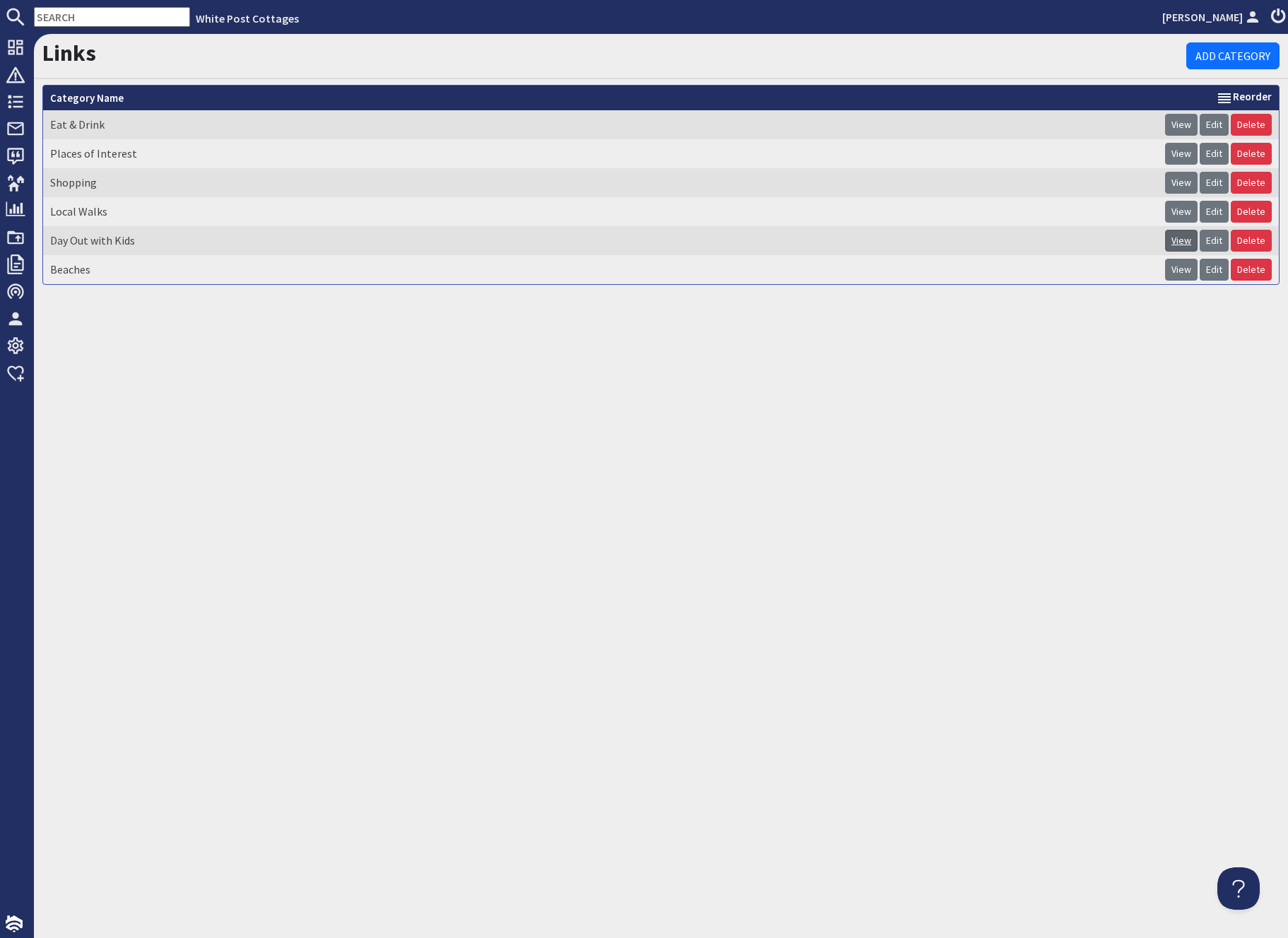
click at [1175, 243] on link "View" at bounding box center [1181, 240] width 32 height 22
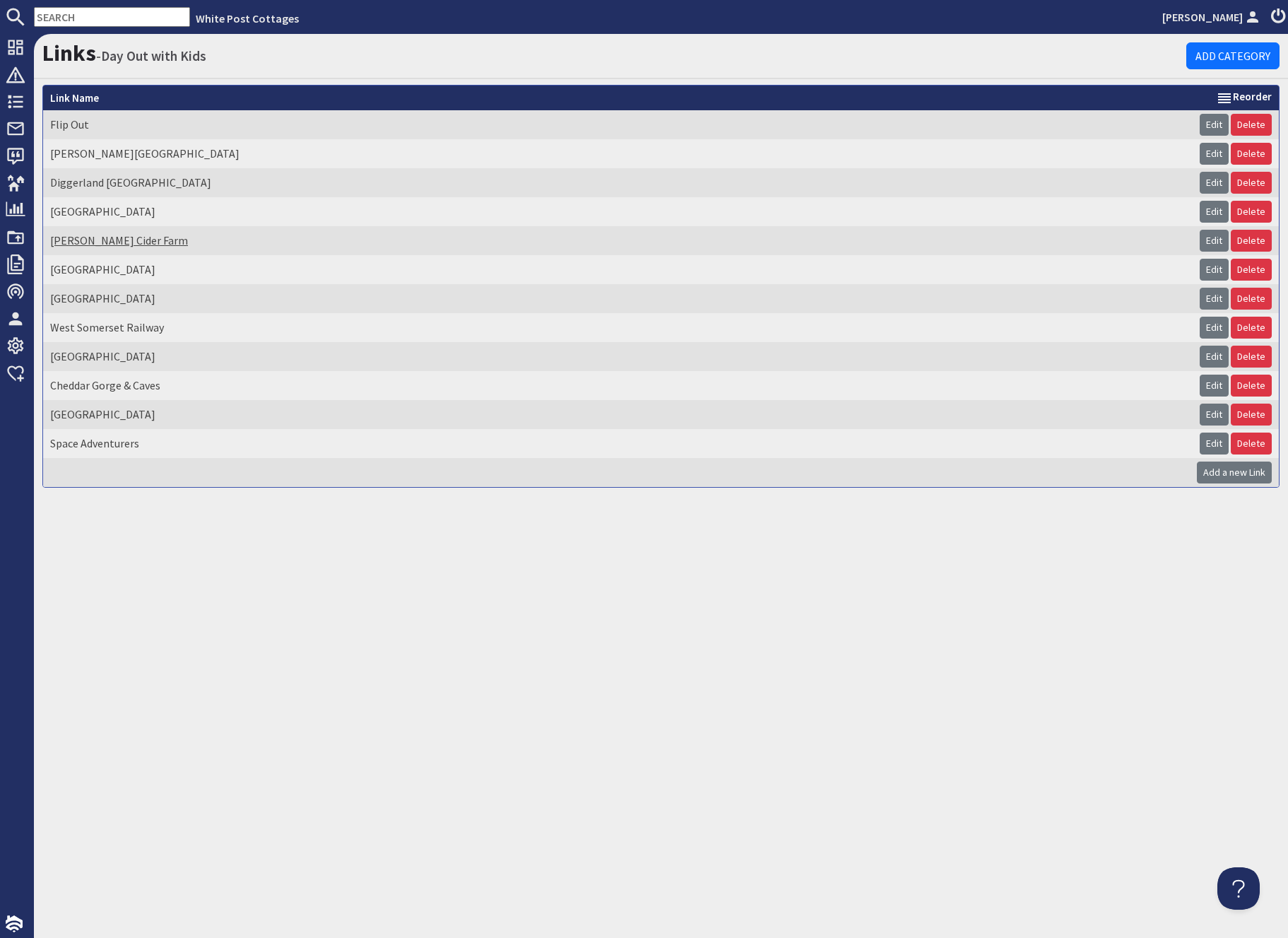
click at [91, 235] on link "[PERSON_NAME] Cider Farm" at bounding box center [119, 240] width 137 height 14
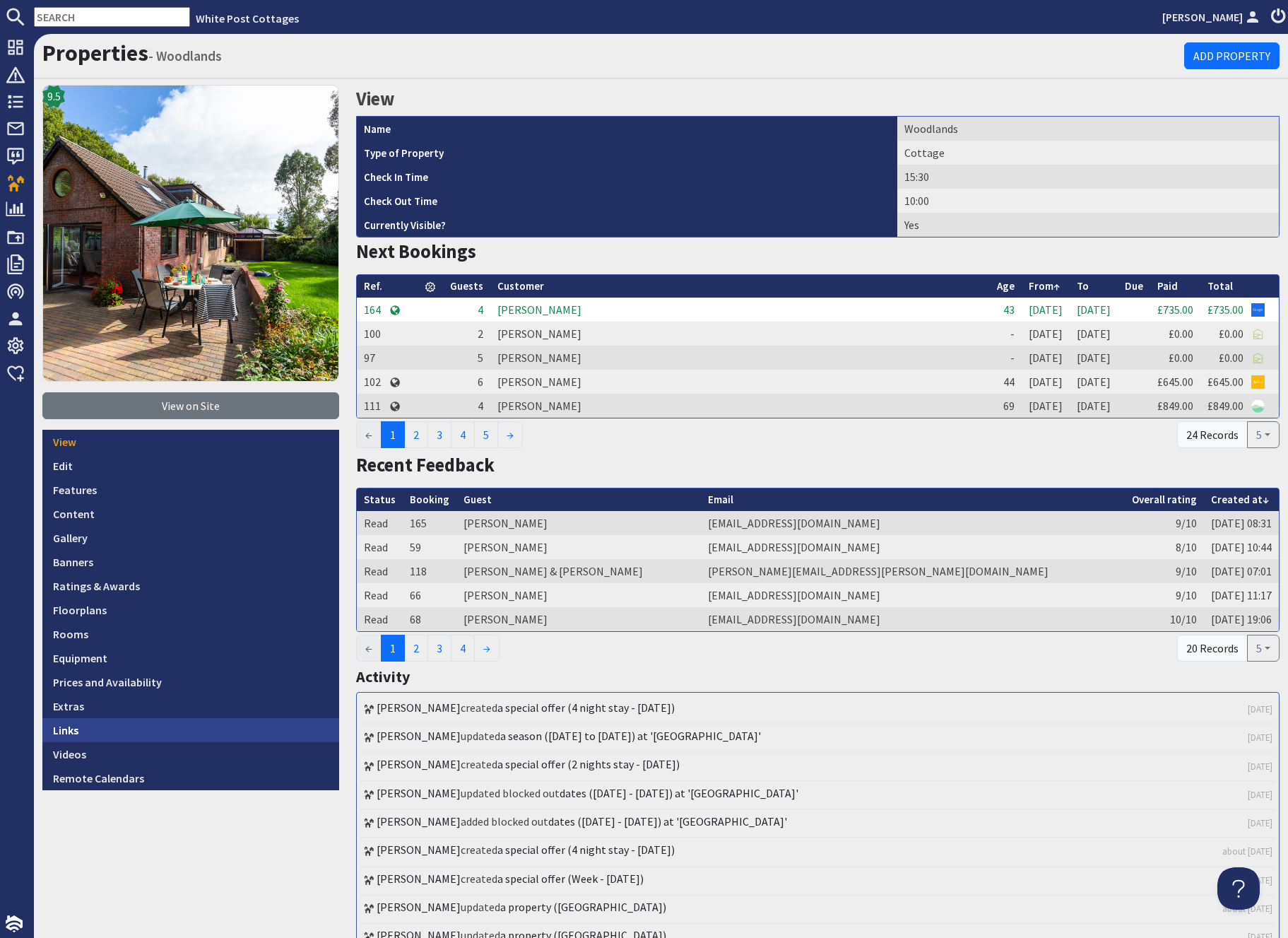
click at [55, 726] on link "Links" at bounding box center [190, 730] width 297 height 24
